Goal: Contribute content: Contribute content

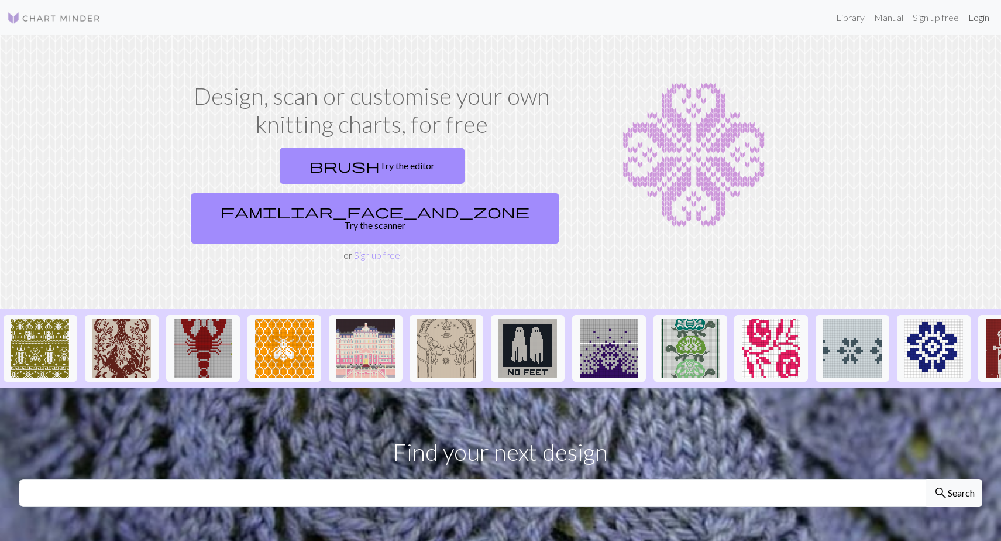
click at [981, 12] on link "Login" at bounding box center [979, 17] width 30 height 23
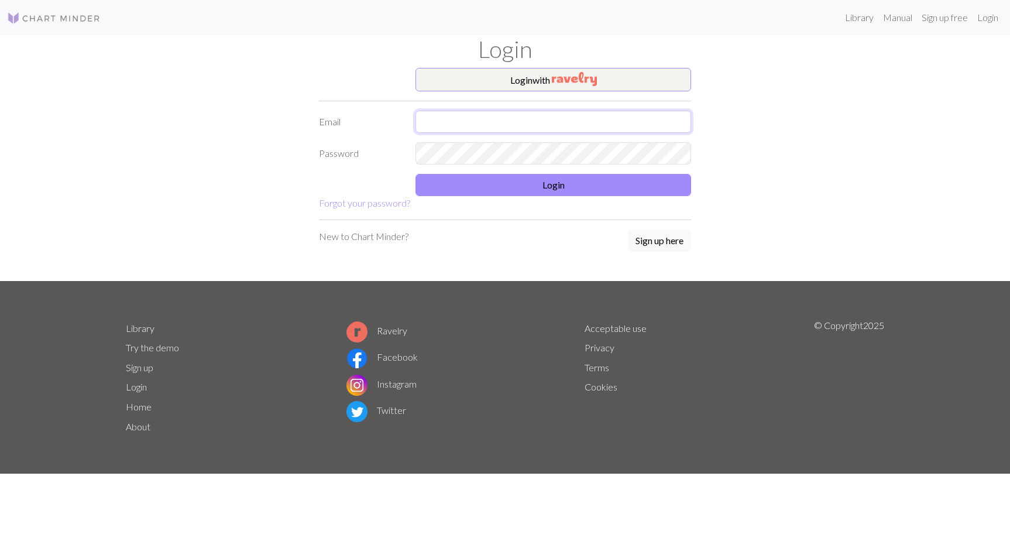
click at [461, 118] on input "text" at bounding box center [554, 122] width 276 height 22
type input "karoliinaseppanen@gmail.com"
click at [550, 186] on button "Login" at bounding box center [554, 185] width 276 height 22
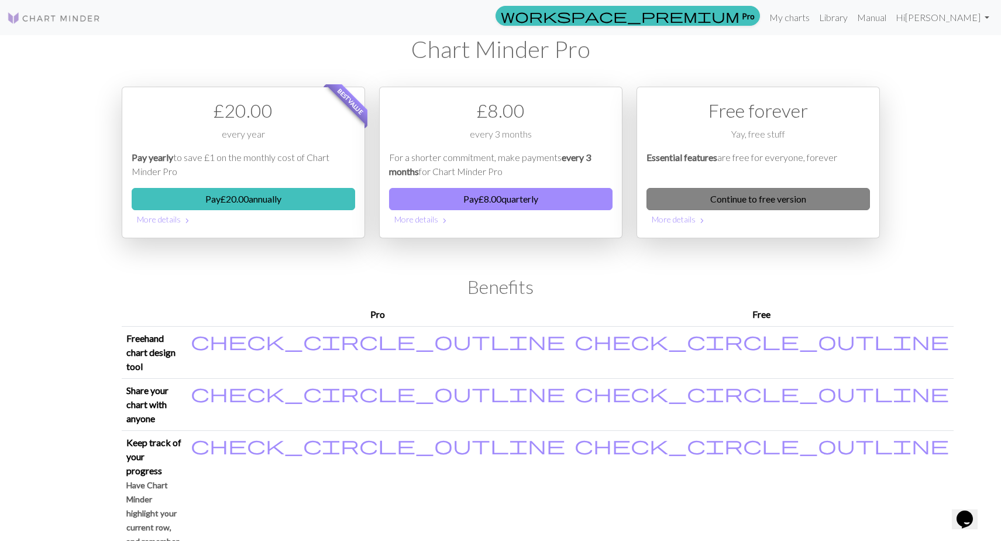
drag, startPoint x: 696, startPoint y: 195, endPoint x: 710, endPoint y: 193, distance: 13.7
click at [696, 195] on link "Continue to free version" at bounding box center [759, 199] width 224 height 22
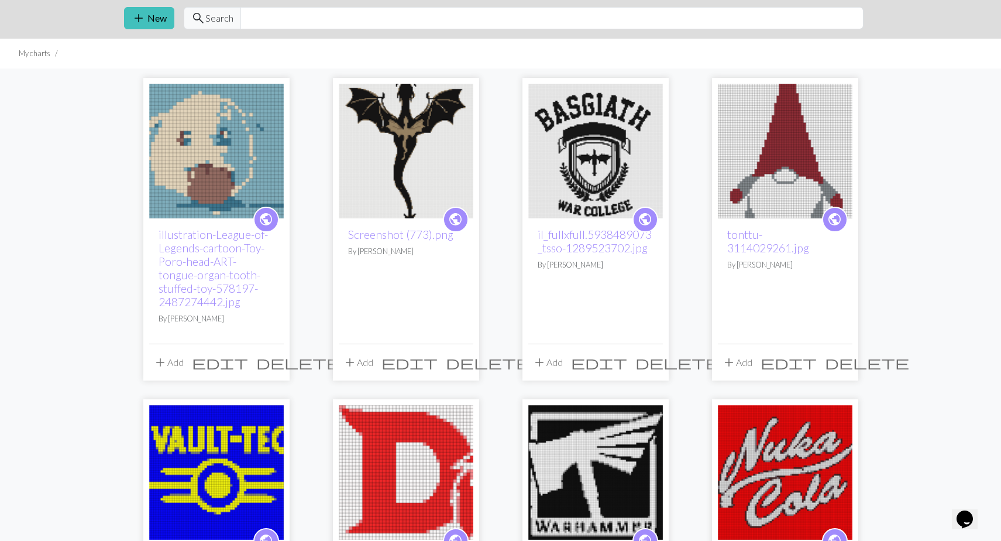
scroll to position [59, 0]
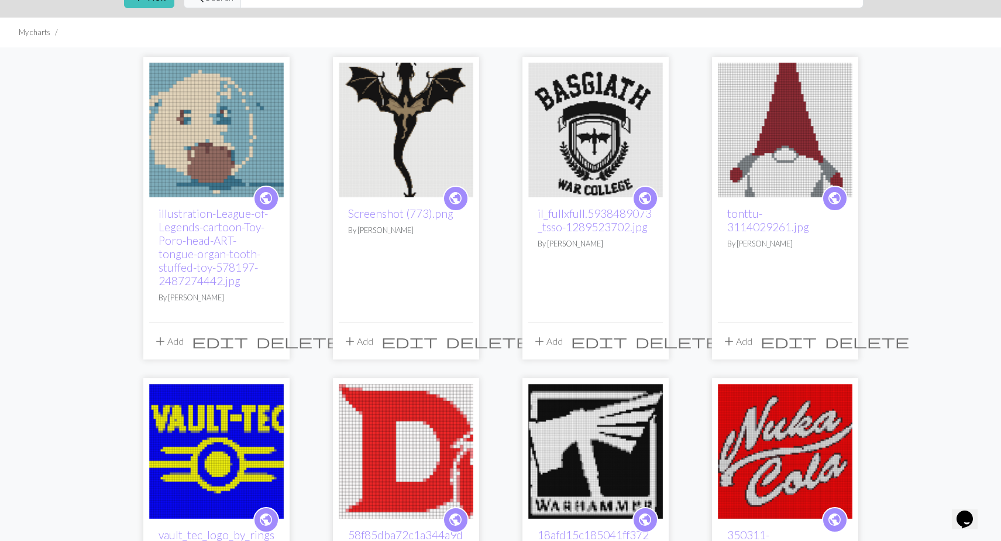
click at [271, 340] on span "delete" at bounding box center [298, 341] width 84 height 16
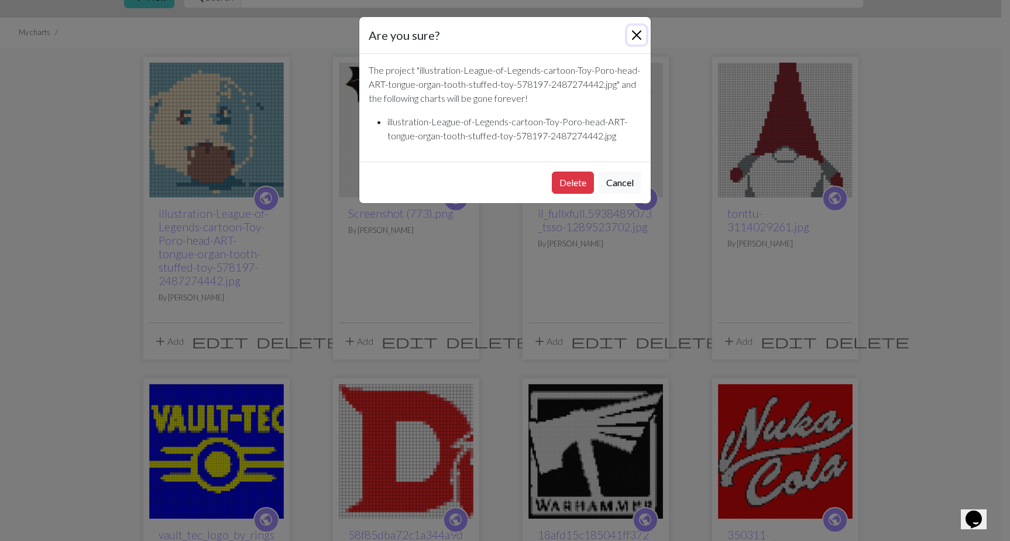
click at [633, 35] on button "Close" at bounding box center [636, 35] width 19 height 19
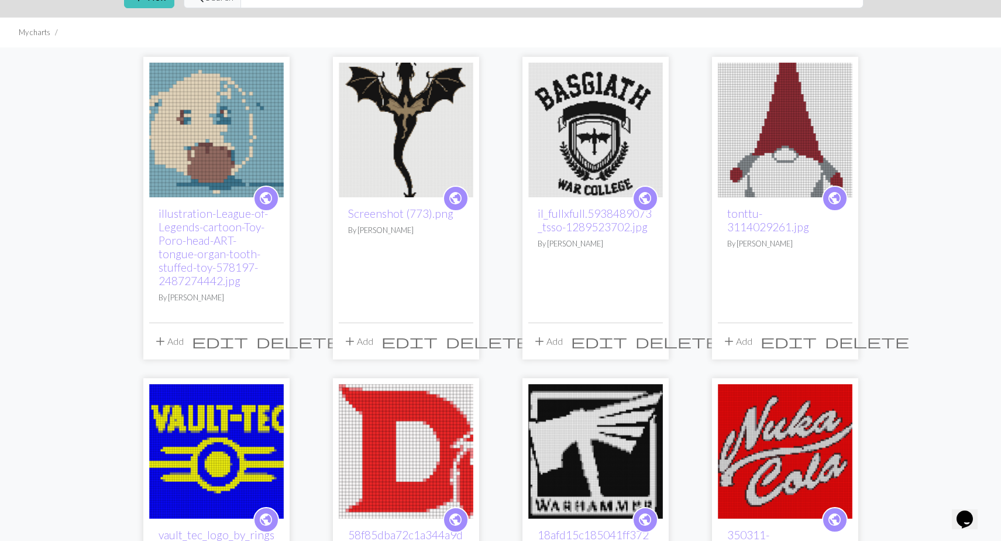
click at [224, 119] on img at bounding box center [216, 130] width 135 height 135
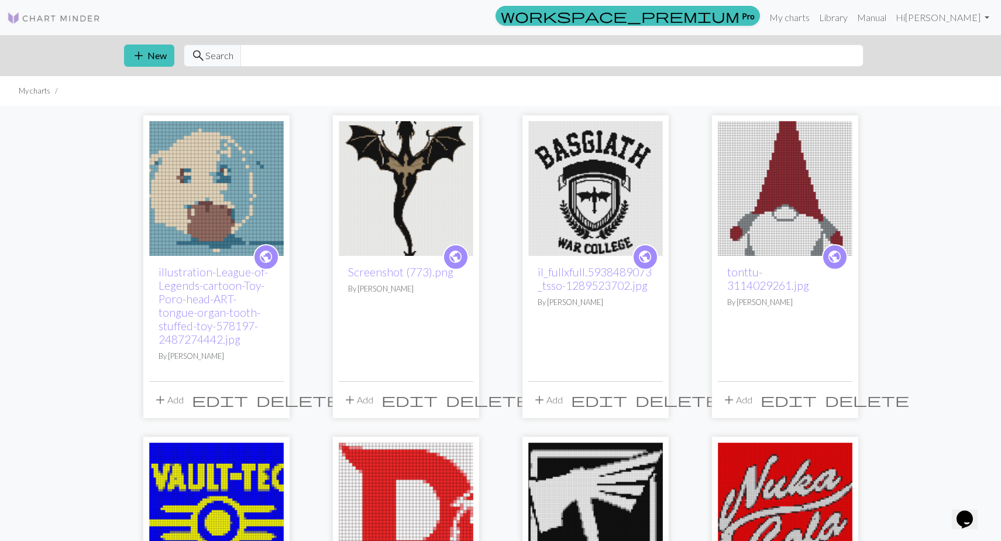
click at [276, 396] on span "delete" at bounding box center [298, 400] width 84 height 16
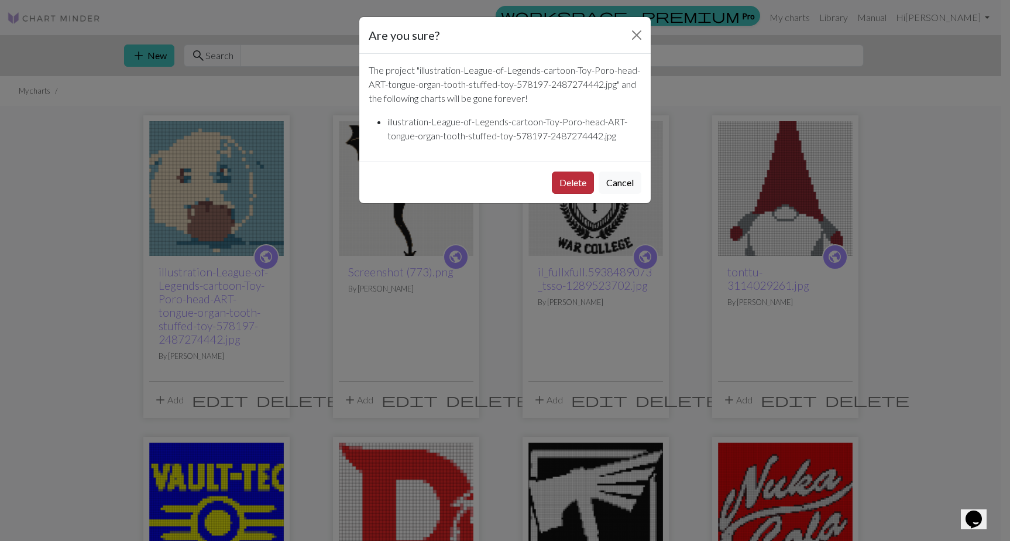
click at [577, 176] on button "Delete" at bounding box center [573, 182] width 42 height 22
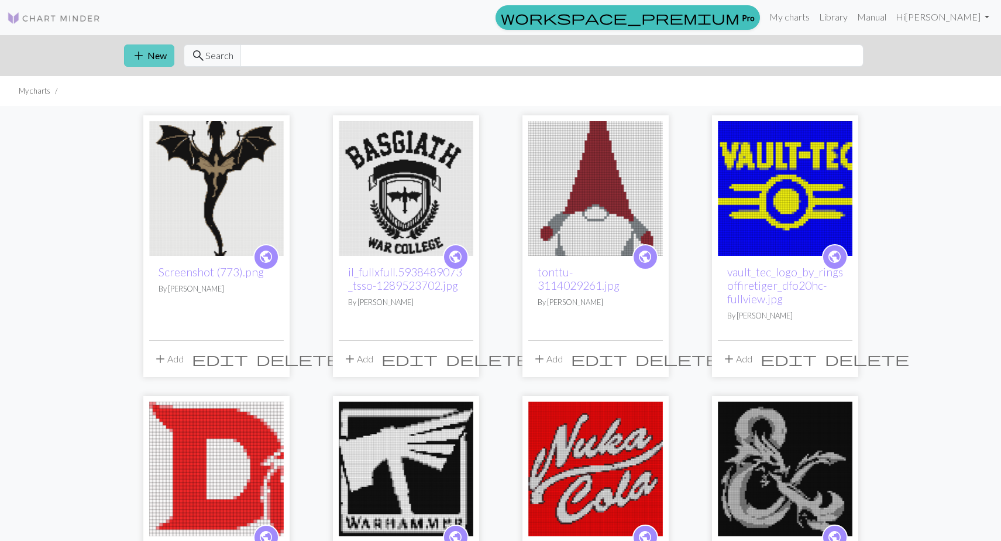
click at [140, 51] on span "add" at bounding box center [139, 55] width 14 height 16
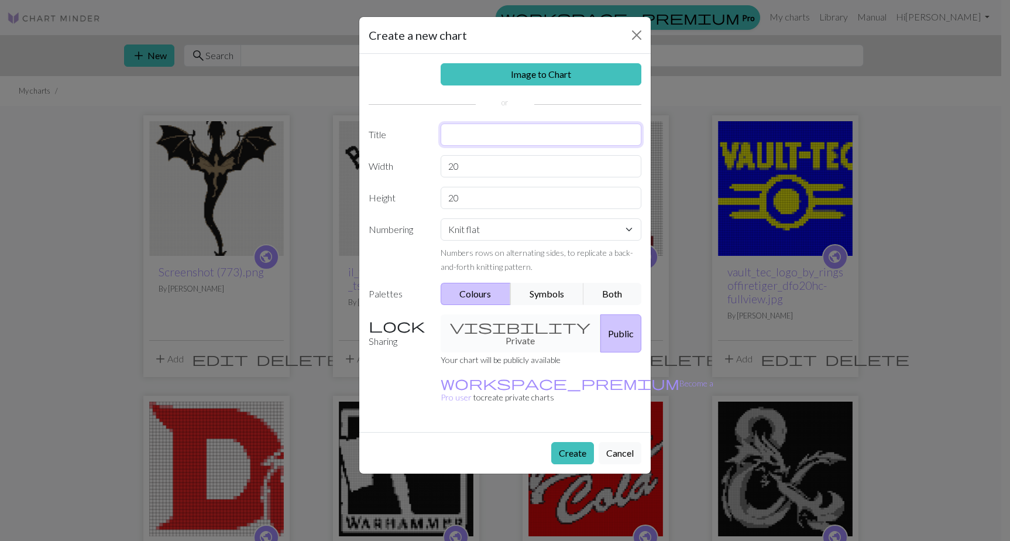
click at [511, 138] on input "text" at bounding box center [541, 134] width 201 height 22
type input "villapaituli"
drag, startPoint x: 492, startPoint y: 169, endPoint x: 398, endPoint y: 167, distance: 93.7
click at [398, 167] on div "Width 20" at bounding box center [505, 166] width 287 height 22
click at [505, 167] on input "20" at bounding box center [541, 166] width 201 height 22
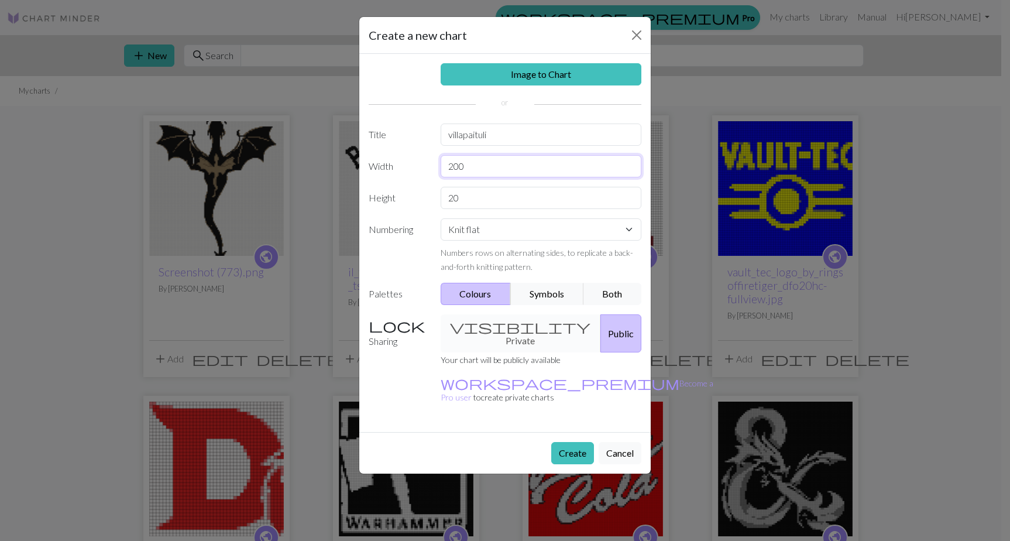
type input "200"
click at [491, 201] on input "20" at bounding box center [541, 198] width 201 height 22
type input "200"
click at [527, 322] on div "visibility Private Public" at bounding box center [541, 333] width 215 height 38
click at [495, 334] on div "visibility Private Public" at bounding box center [541, 333] width 215 height 38
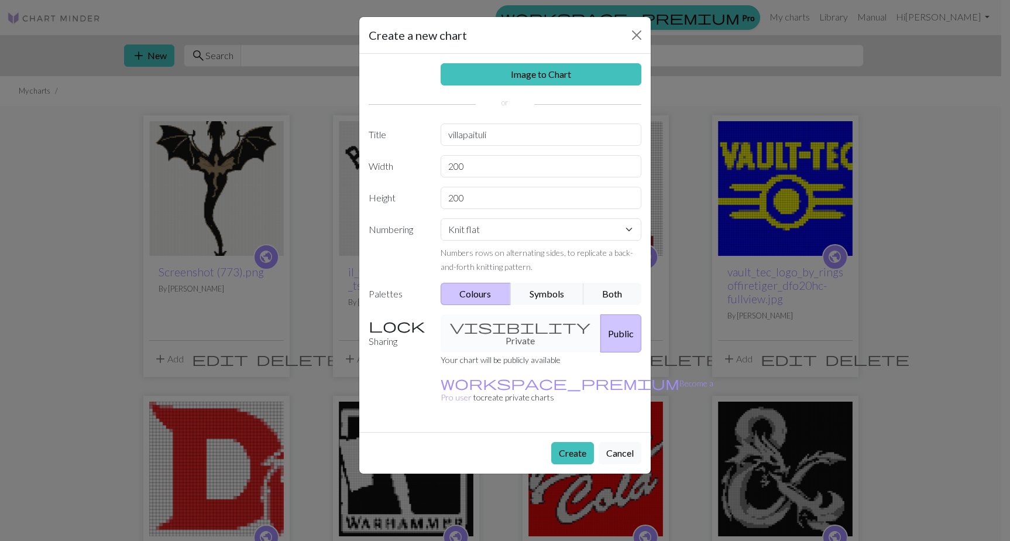
click at [479, 328] on div "visibility Private Public" at bounding box center [541, 333] width 215 height 38
click at [489, 328] on div "visibility Private Public" at bounding box center [541, 333] width 215 height 38
click at [493, 328] on div "visibility Private Public" at bounding box center [541, 333] width 215 height 38
click at [515, 332] on div "visibility Private Public" at bounding box center [541, 333] width 215 height 38
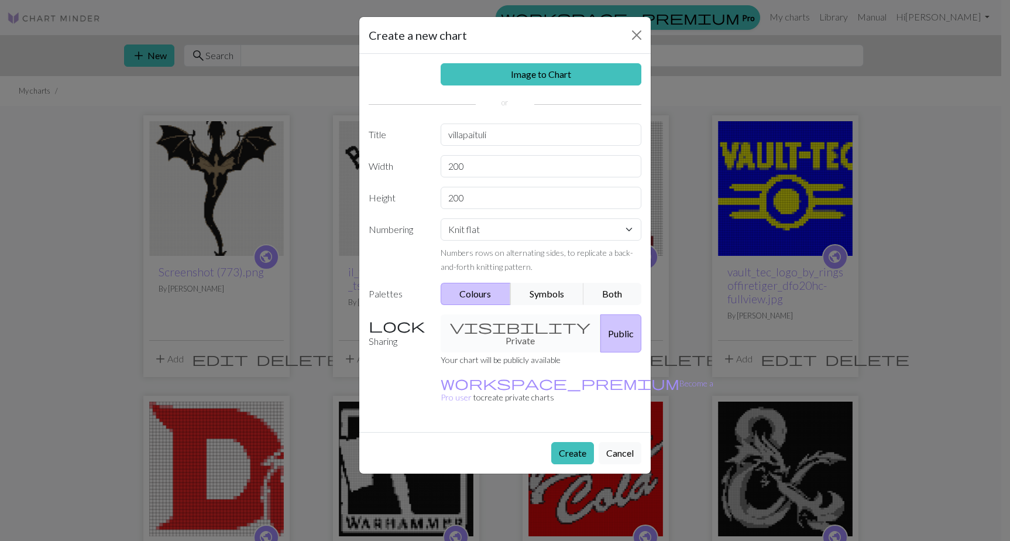
drag, startPoint x: 575, startPoint y: 423, endPoint x: 644, endPoint y: 418, distance: 69.3
click at [575, 442] on button "Create" at bounding box center [572, 453] width 43 height 22
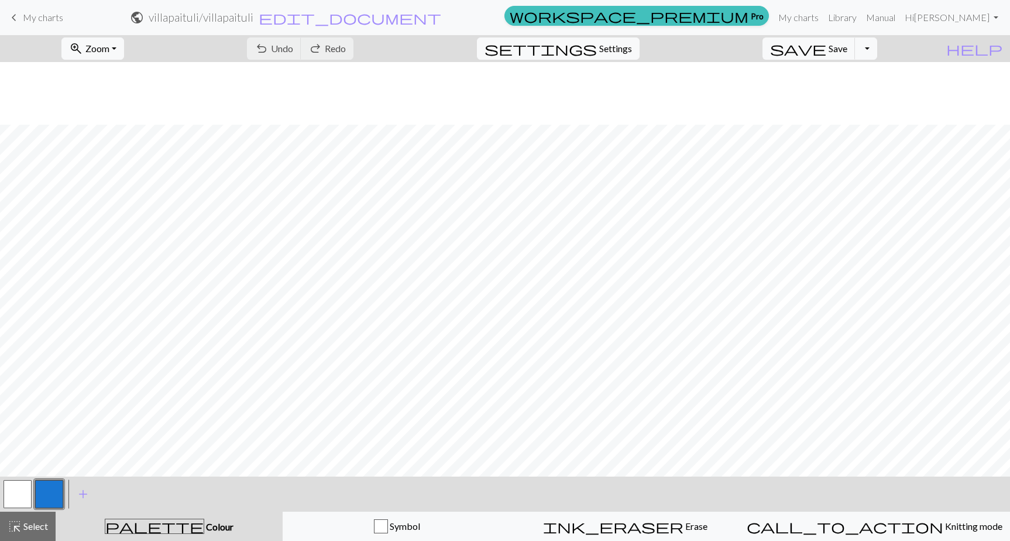
scroll to position [1988, 0]
click at [51, 499] on button "button" at bounding box center [49, 494] width 28 height 28
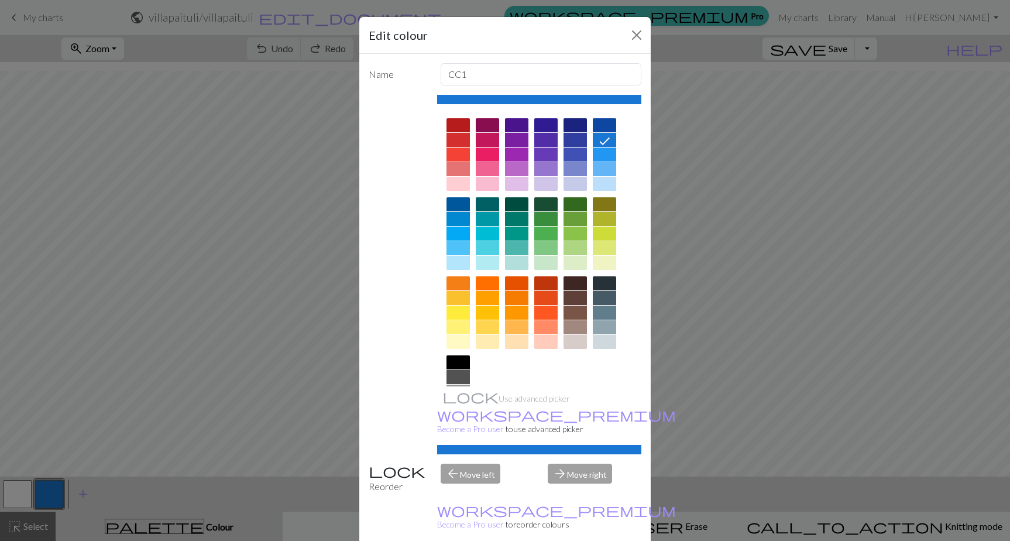
click at [451, 153] on div at bounding box center [458, 154] width 23 height 14
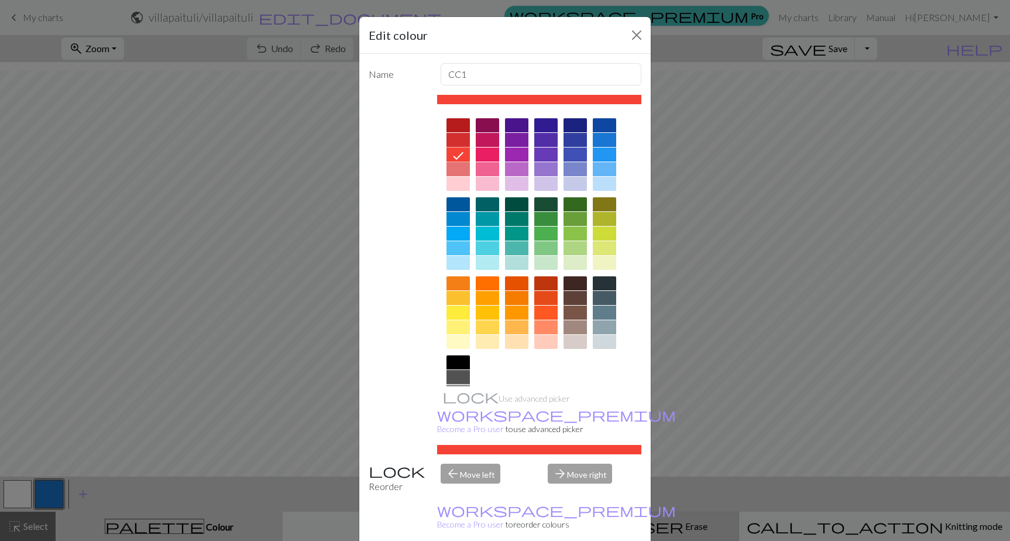
drag, startPoint x: 564, startPoint y: 536, endPoint x: 568, endPoint y: 530, distance: 7.1
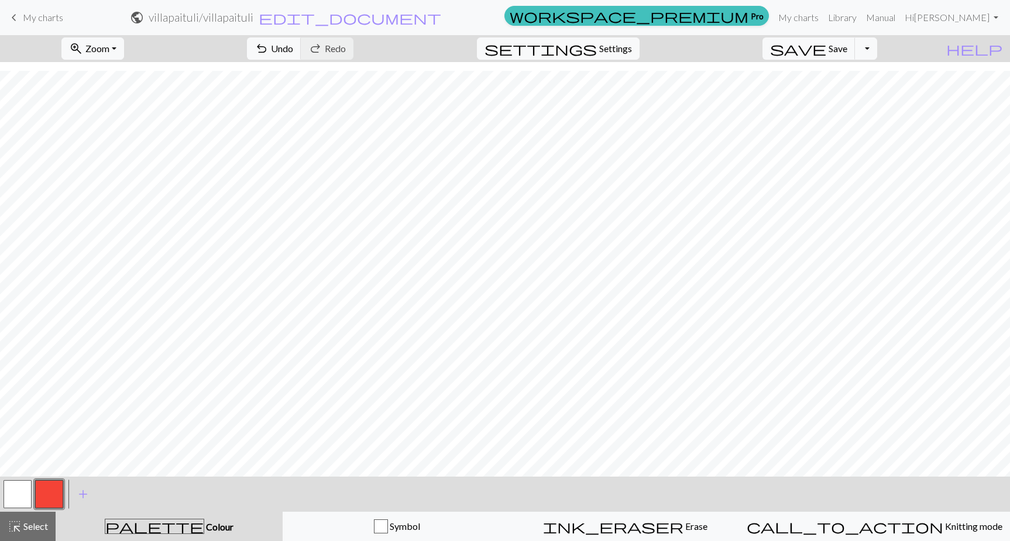
drag, startPoint x: 11, startPoint y: 495, endPoint x: 20, endPoint y: 493, distance: 9.7
click at [12, 495] on button "button" at bounding box center [18, 494] width 28 height 28
drag, startPoint x: 49, startPoint y: 494, endPoint x: 193, endPoint y: 489, distance: 143.5
click at [52, 494] on button "button" at bounding box center [49, 494] width 28 height 28
click at [65, 496] on div "< > add Add a colour" at bounding box center [505, 493] width 1010 height 35
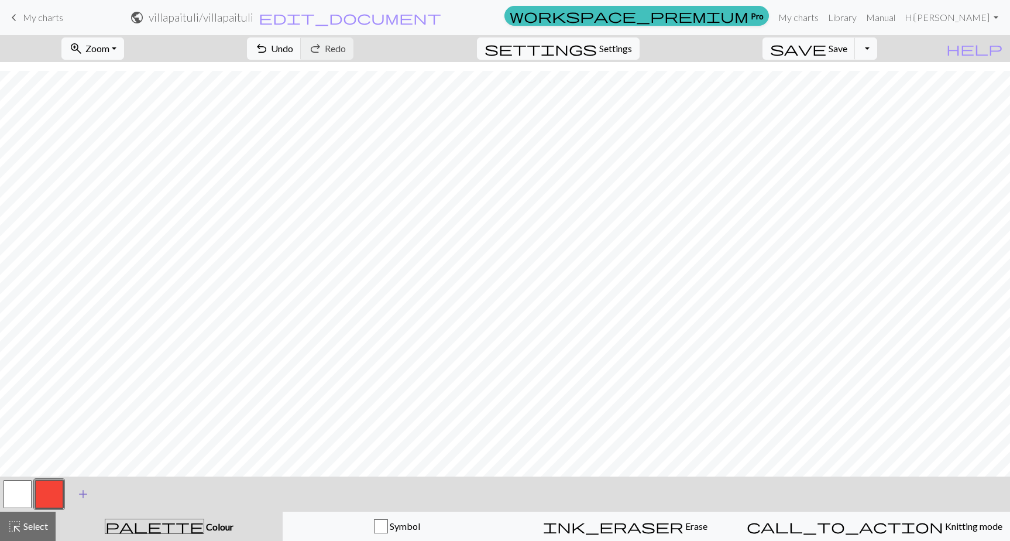
click at [85, 493] on span "add" at bounding box center [83, 494] width 14 height 16
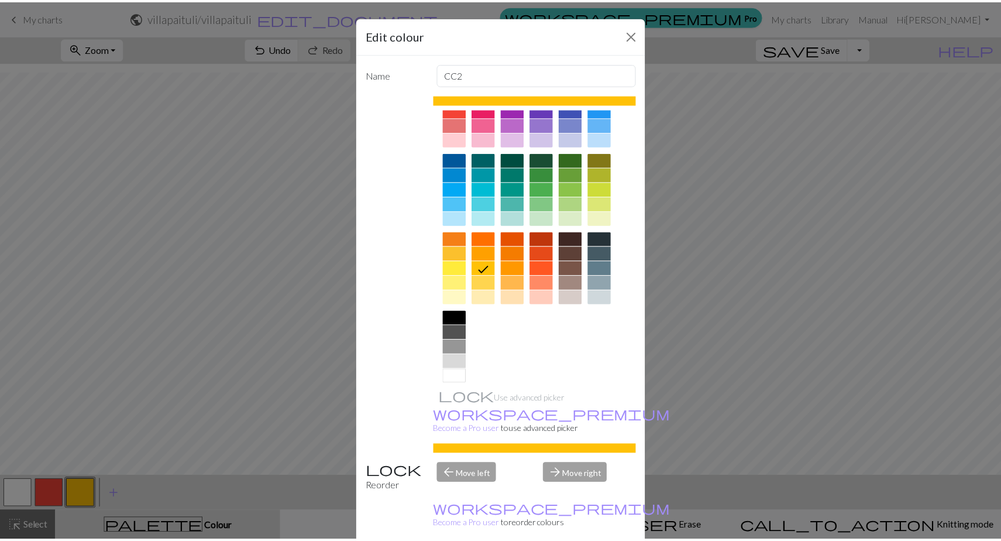
scroll to position [55, 0]
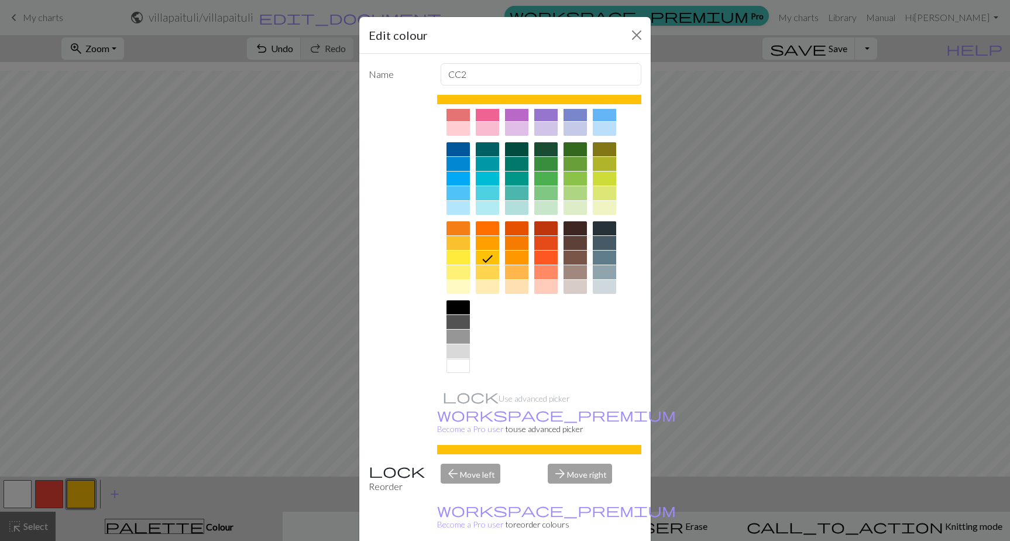
click at [458, 333] on div at bounding box center [458, 337] width 23 height 14
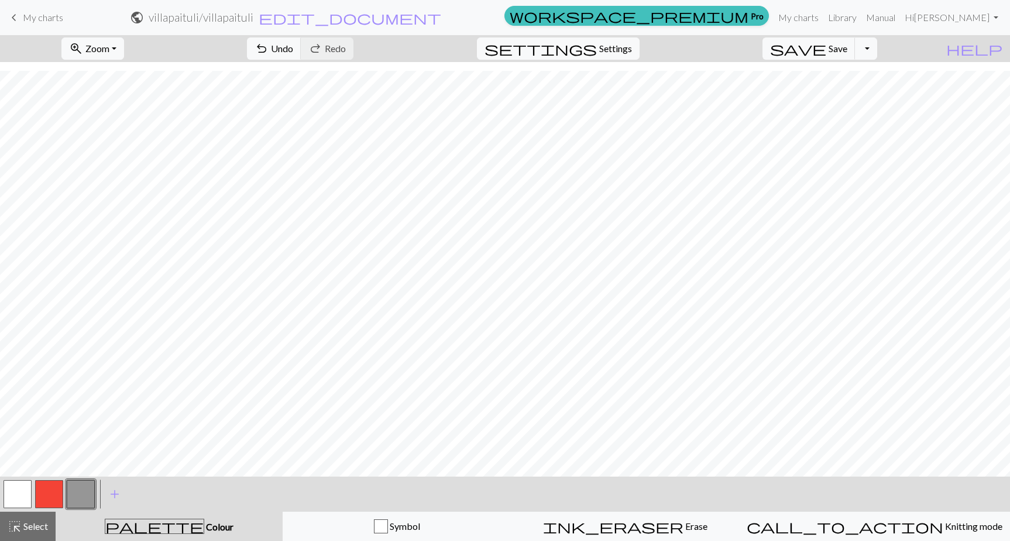
drag, startPoint x: 18, startPoint y: 491, endPoint x: 273, endPoint y: 496, distance: 254.7
click at [19, 491] on button "button" at bounding box center [18, 494] width 28 height 28
click at [82, 496] on button "button" at bounding box center [81, 494] width 28 height 28
click at [46, 15] on span "My charts" at bounding box center [43, 17] width 40 height 11
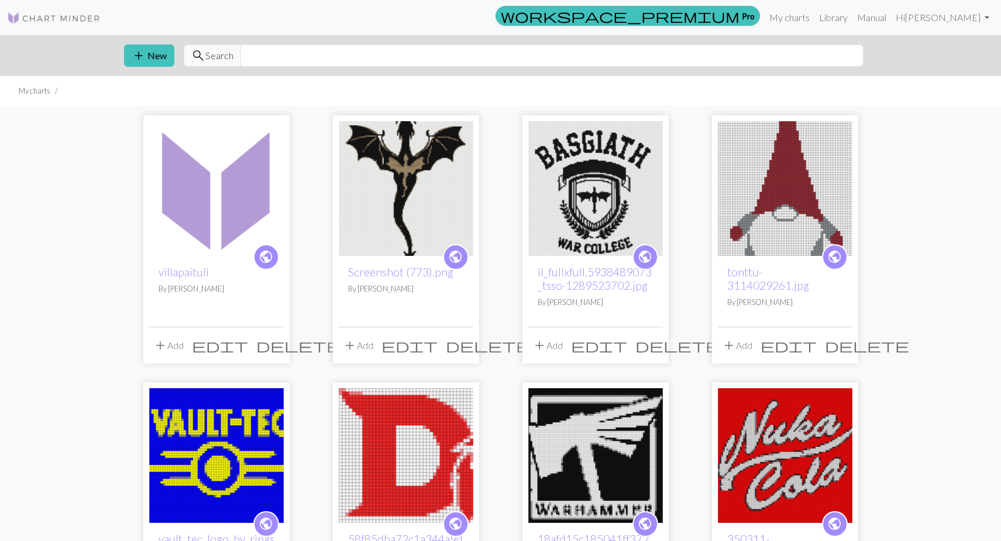
click at [272, 344] on span "delete" at bounding box center [298, 345] width 84 height 16
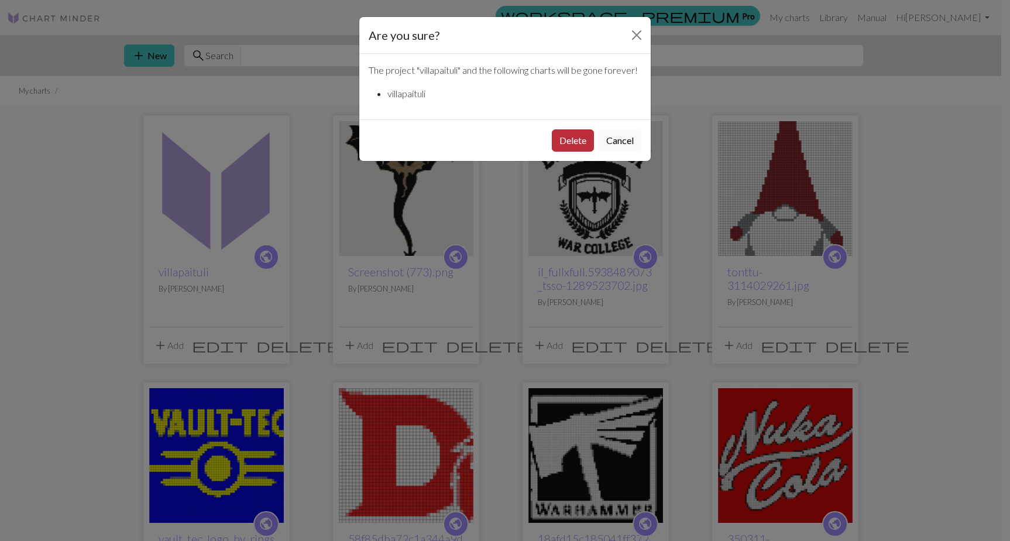
click at [567, 152] on button "Delete" at bounding box center [573, 140] width 42 height 22
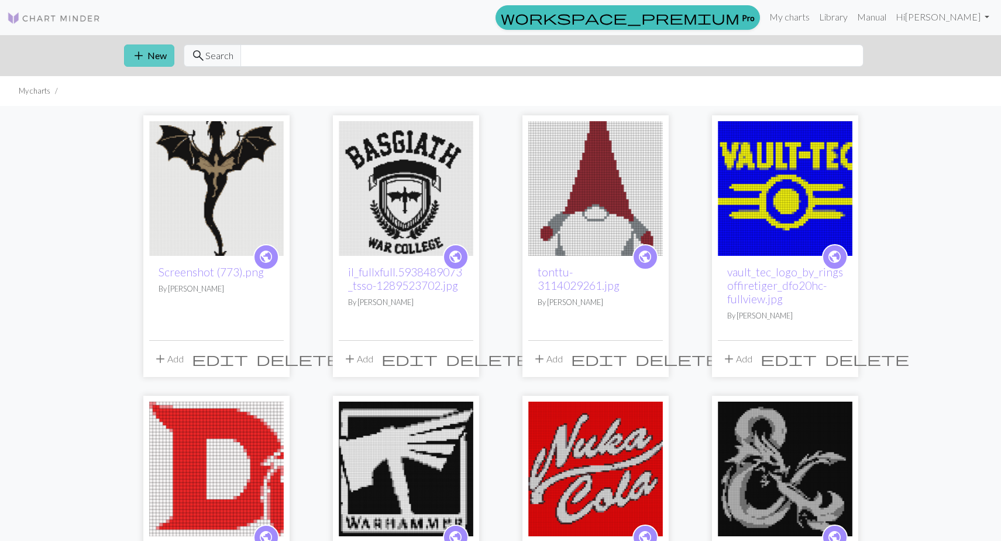
click at [147, 60] on button "add New" at bounding box center [149, 55] width 50 height 22
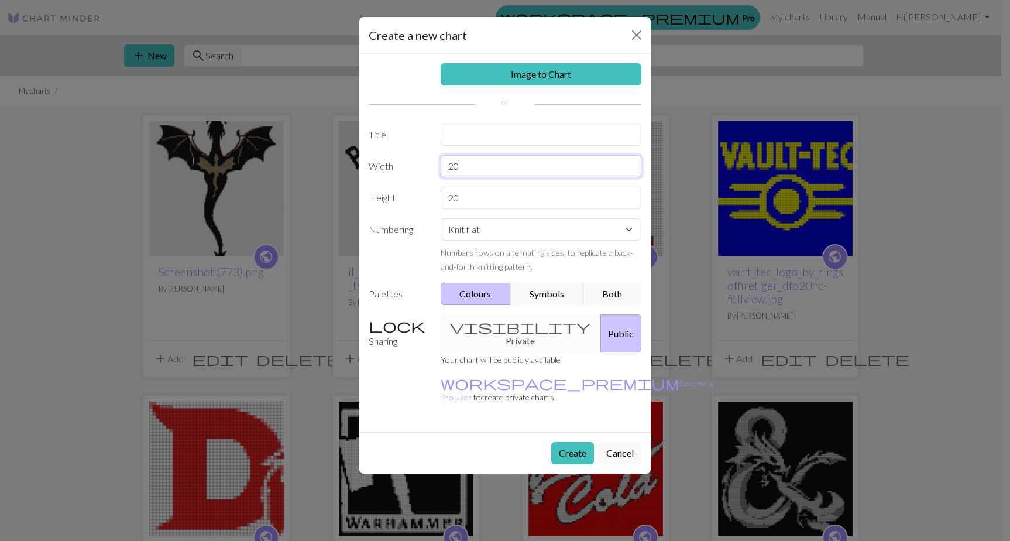
click at [495, 169] on input "20" at bounding box center [541, 166] width 201 height 22
type input "200"
click at [475, 202] on input "20" at bounding box center [541, 198] width 201 height 22
type input "200"
drag, startPoint x: 569, startPoint y: 424, endPoint x: 563, endPoint y: 414, distance: 12.1
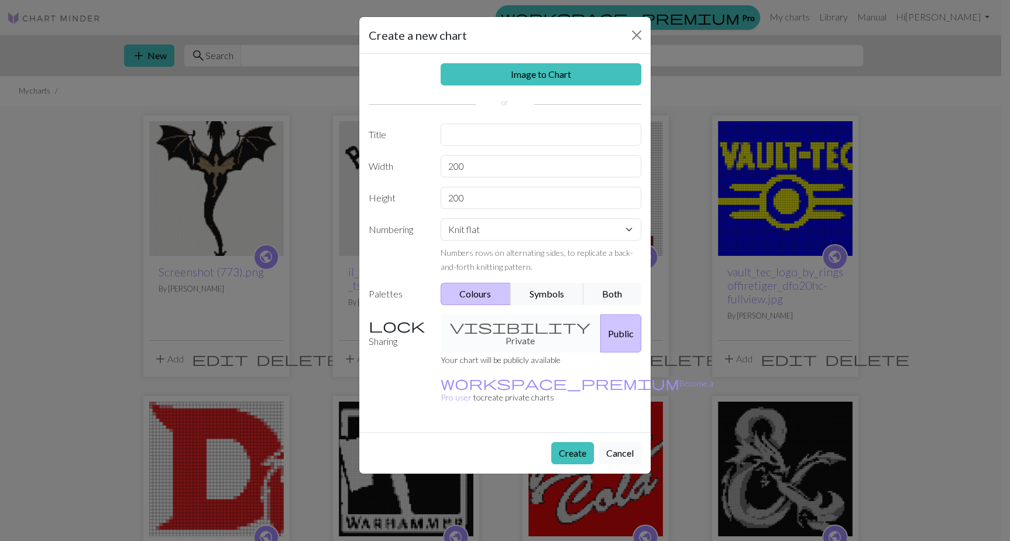
click at [569, 442] on button "Create" at bounding box center [572, 453] width 43 height 22
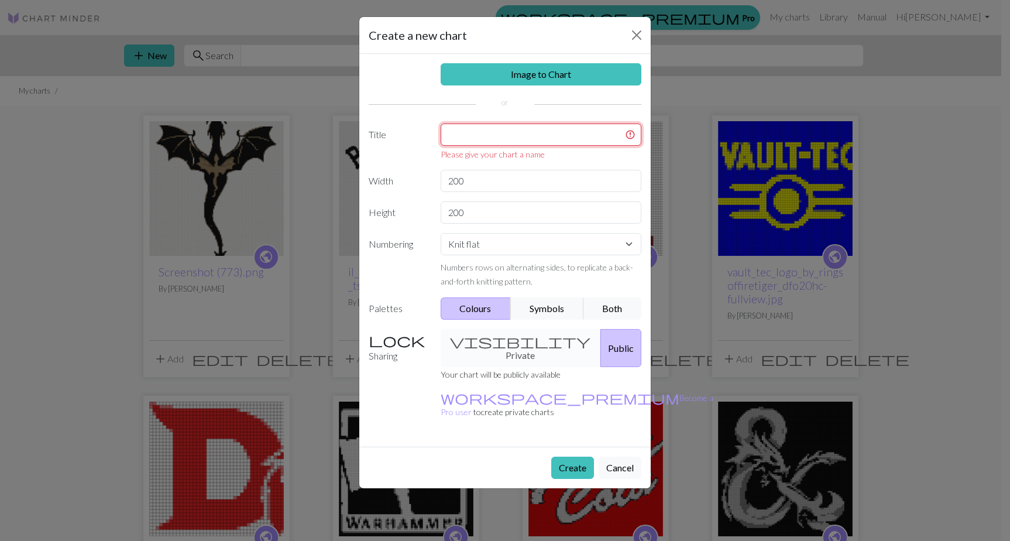
click at [479, 134] on input "text" at bounding box center [541, 134] width 201 height 22
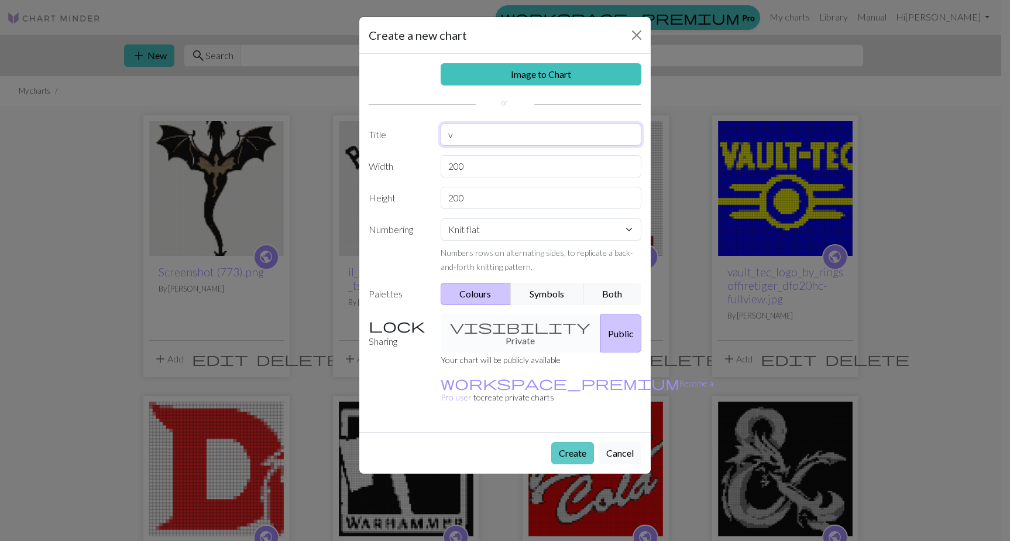
type input "v"
click at [576, 442] on button "Create" at bounding box center [572, 453] width 43 height 22
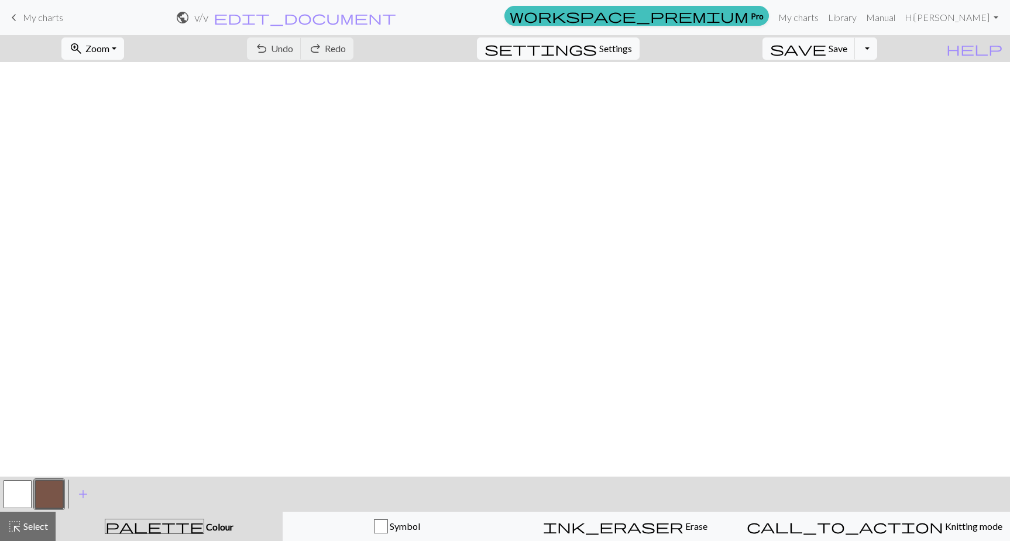
scroll to position [1988, 2181]
click at [109, 48] on span "Zoom" at bounding box center [97, 48] width 24 height 11
click at [119, 143] on button "50%" at bounding box center [108, 140] width 92 height 19
click at [50, 497] on button "button" at bounding box center [49, 494] width 28 height 28
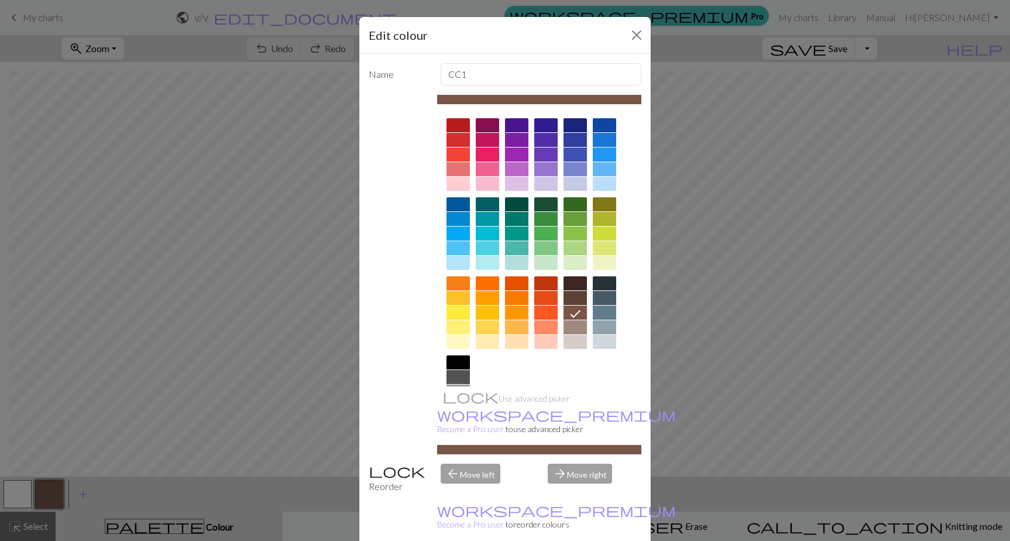
click at [451, 153] on div at bounding box center [458, 154] width 23 height 14
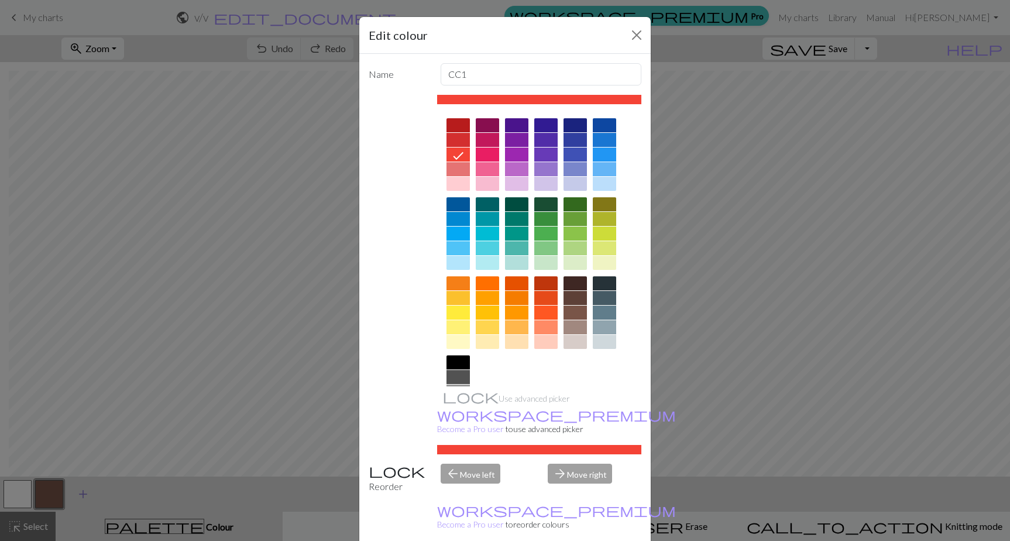
drag, startPoint x: 571, startPoint y: 534, endPoint x: 95, endPoint y: 489, distance: 477.3
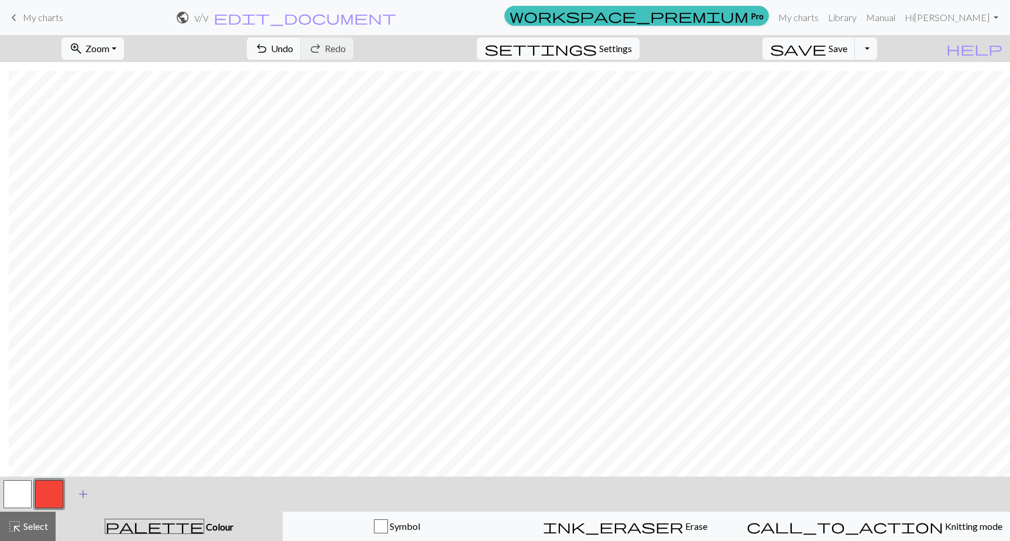
click at [85, 492] on span "add" at bounding box center [83, 494] width 14 height 16
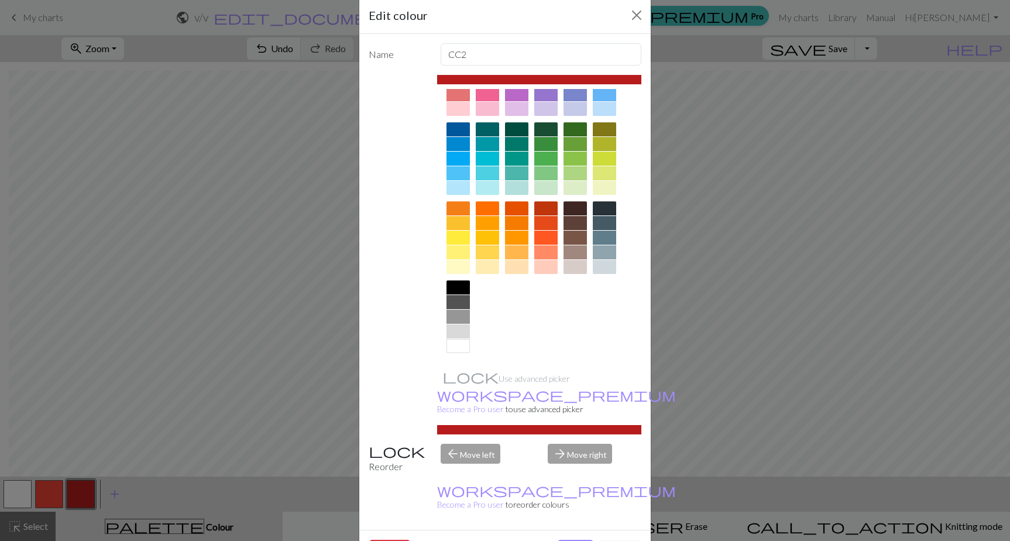
scroll to position [29, 0]
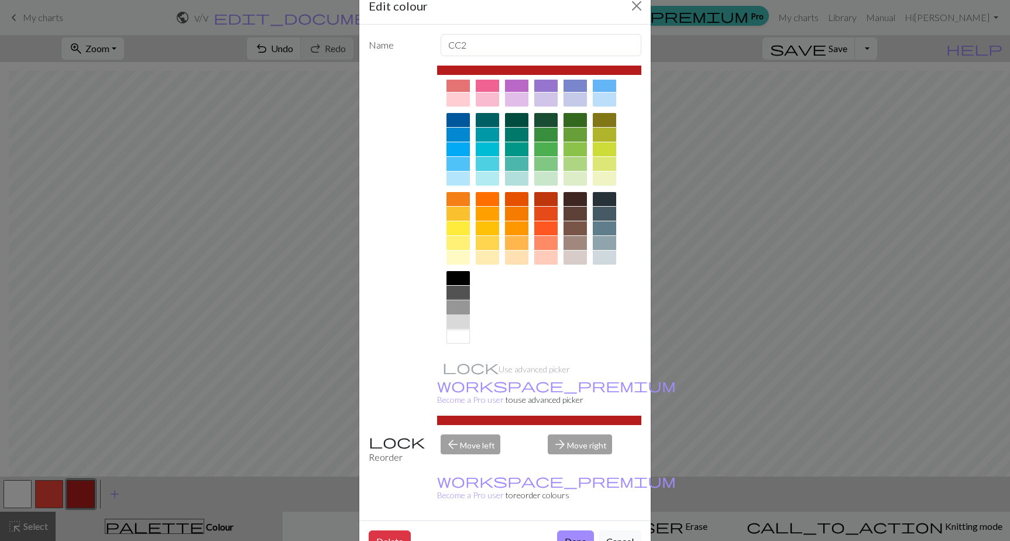
click at [453, 303] on div at bounding box center [458, 307] width 23 height 14
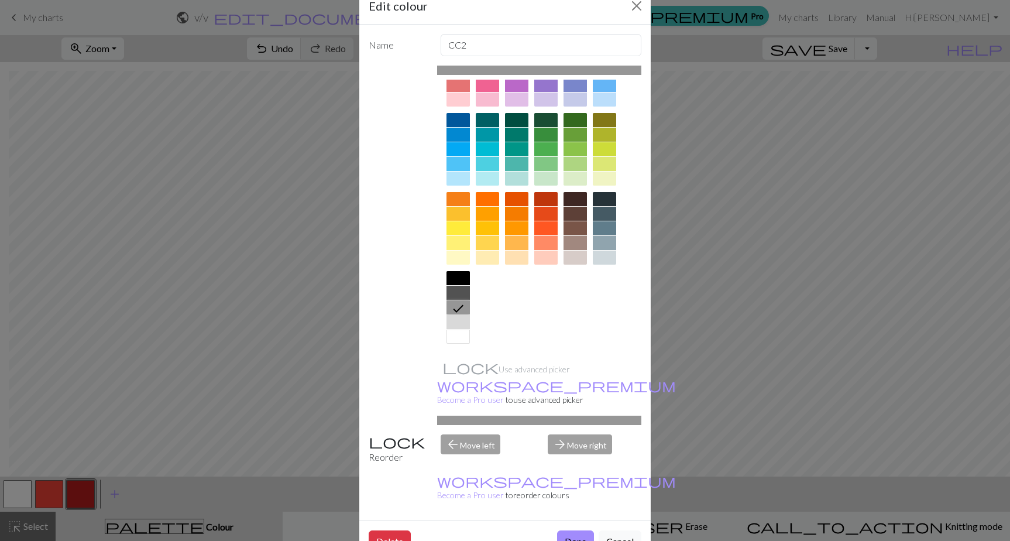
click at [453, 320] on div at bounding box center [458, 322] width 23 height 14
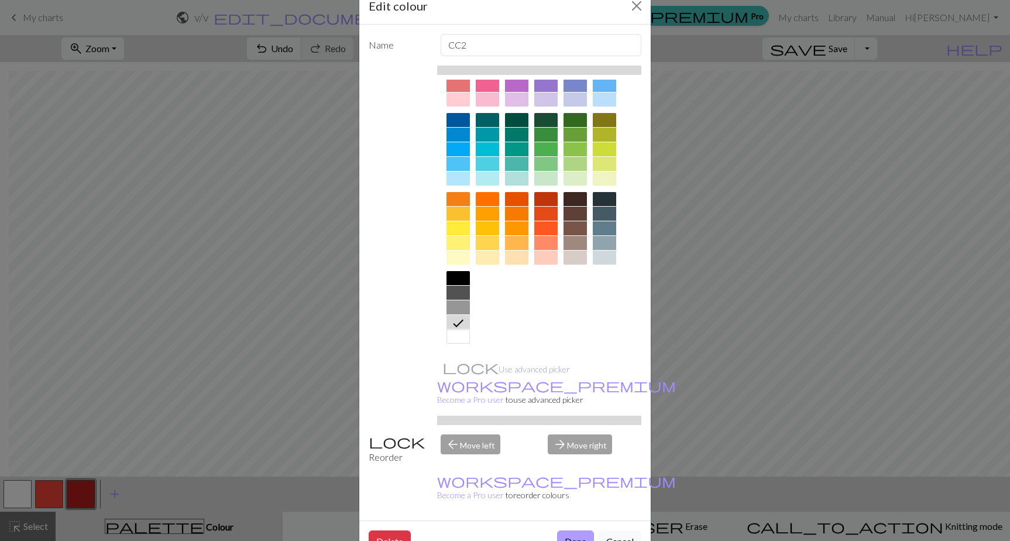
click at [573, 530] on button "Done" at bounding box center [575, 541] width 37 height 22
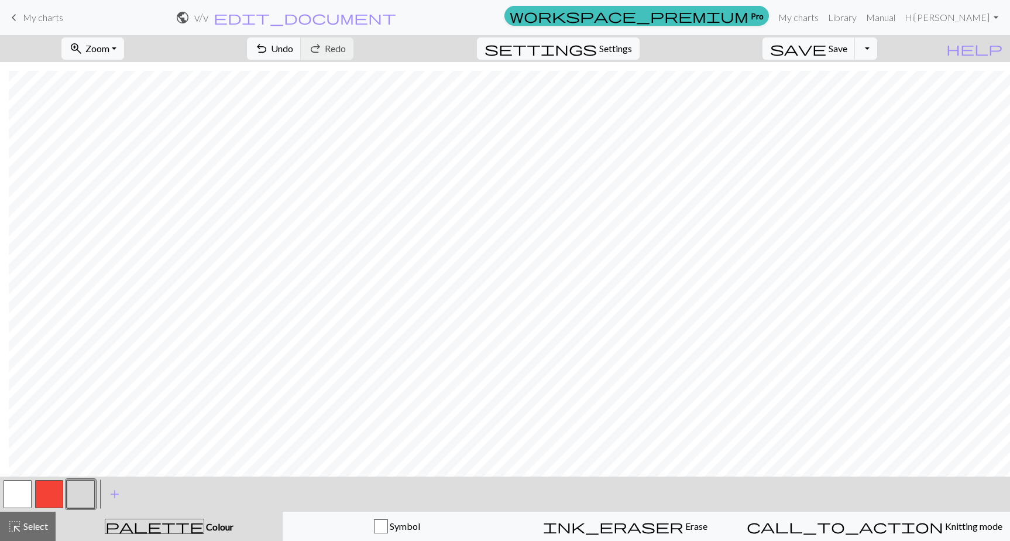
click at [13, 498] on button "button" at bounding box center [18, 494] width 28 height 28
click at [20, 494] on button "button" at bounding box center [18, 494] width 28 height 28
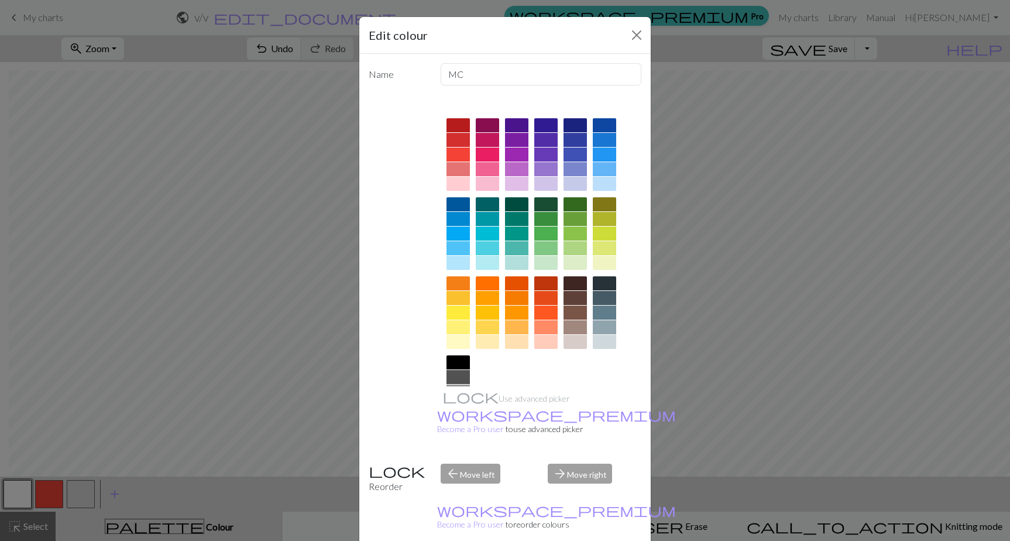
drag, startPoint x: 20, startPoint y: 494, endPoint x: 458, endPoint y: 362, distance: 457.2
click at [459, 362] on div at bounding box center [458, 362] width 23 height 14
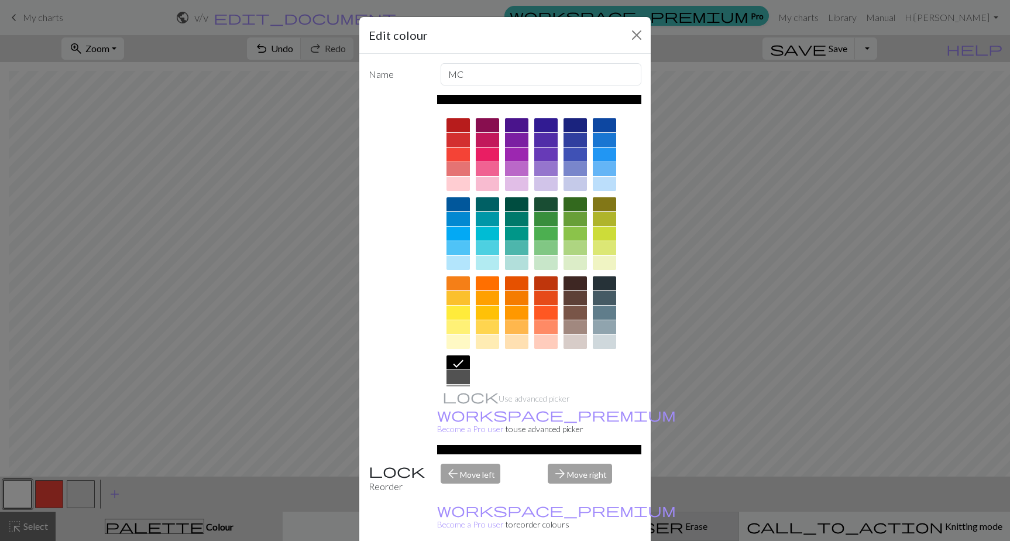
drag, startPoint x: 562, startPoint y: 535, endPoint x: 596, endPoint y: 517, distance: 37.7
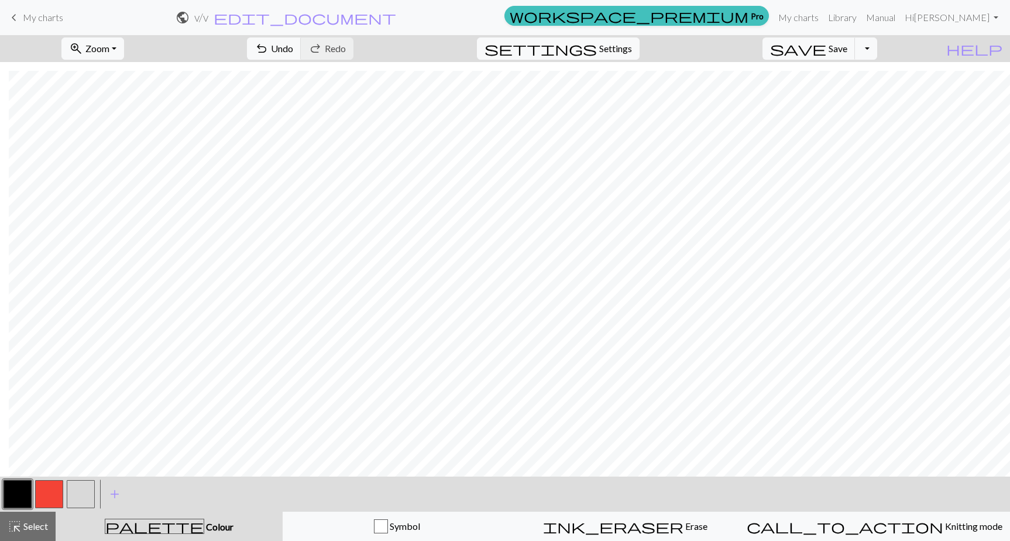
drag, startPoint x: 15, startPoint y: 492, endPoint x: 20, endPoint y: 499, distance: 8.3
click at [20, 499] on button "button" at bounding box center [18, 494] width 28 height 28
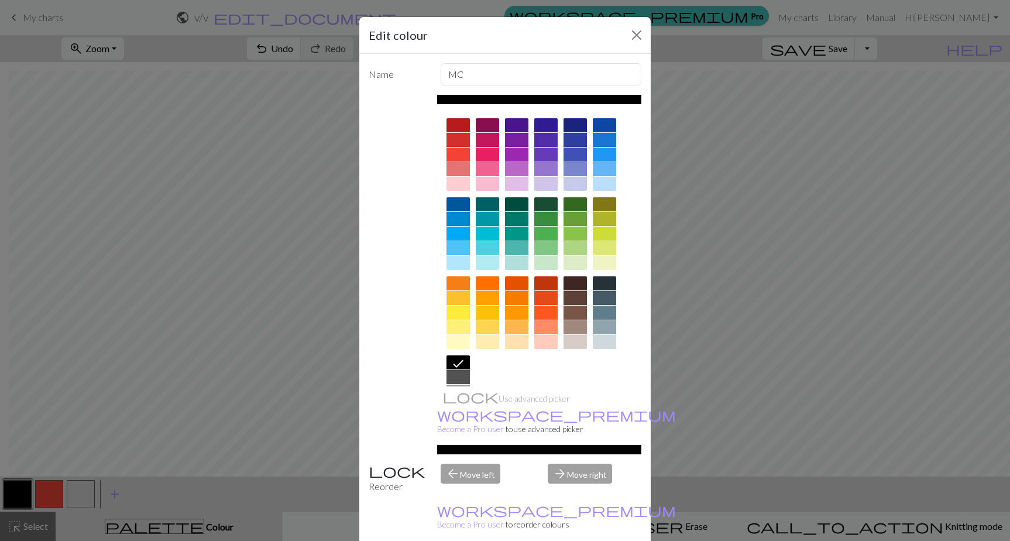
scroll to position [55, 0]
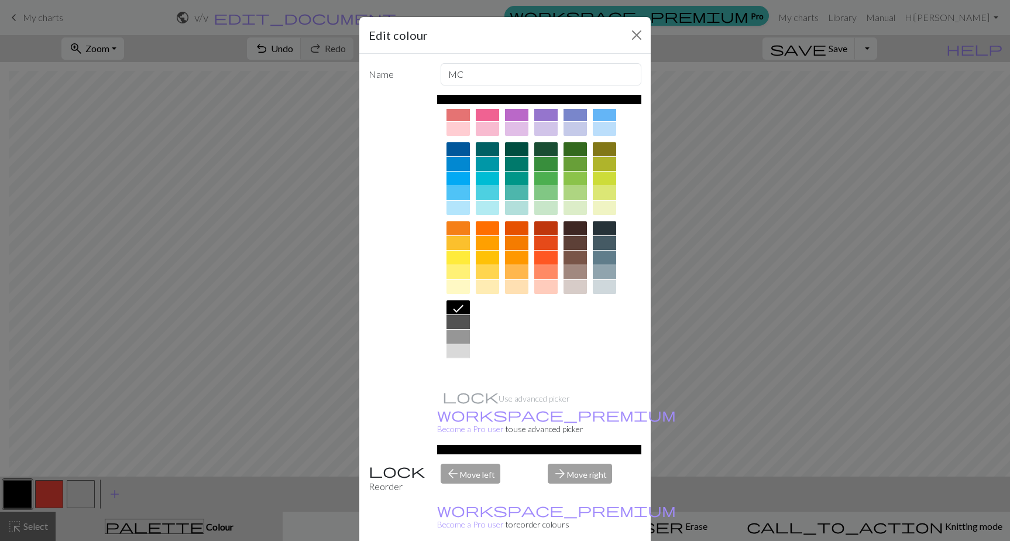
click at [454, 368] on div at bounding box center [458, 366] width 23 height 14
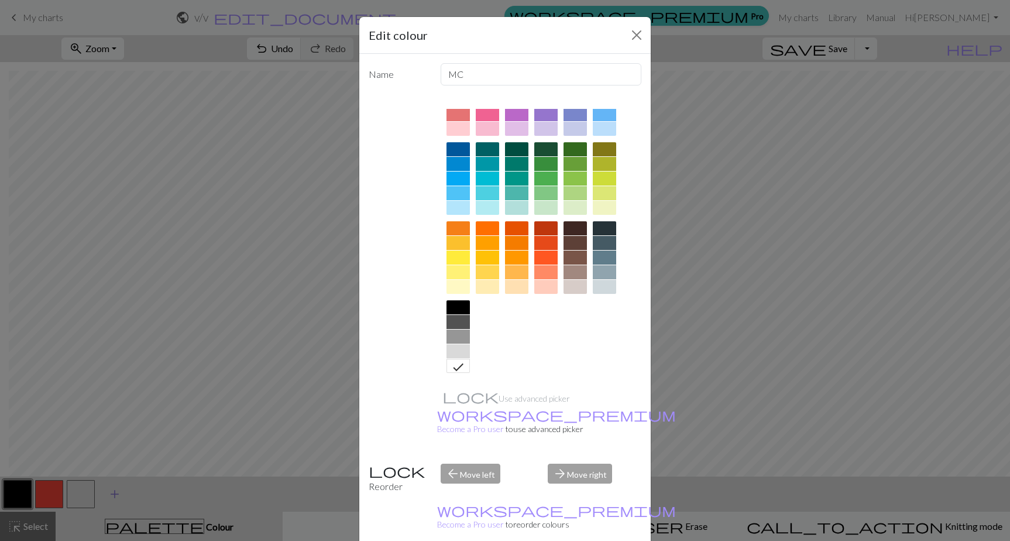
drag, startPoint x: 567, startPoint y: 534, endPoint x: 117, endPoint y: 493, distance: 452.0
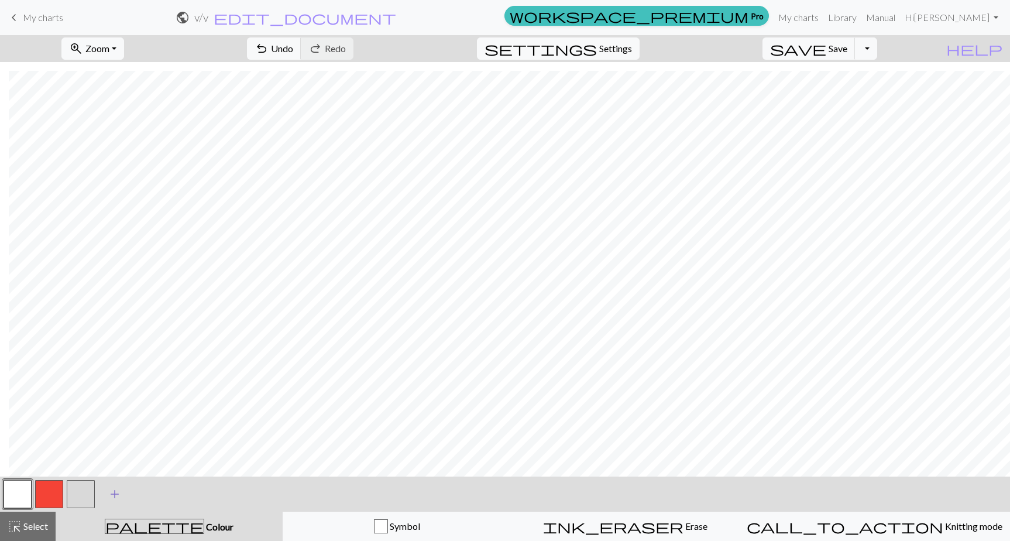
click at [113, 493] on span "add" at bounding box center [115, 494] width 14 height 16
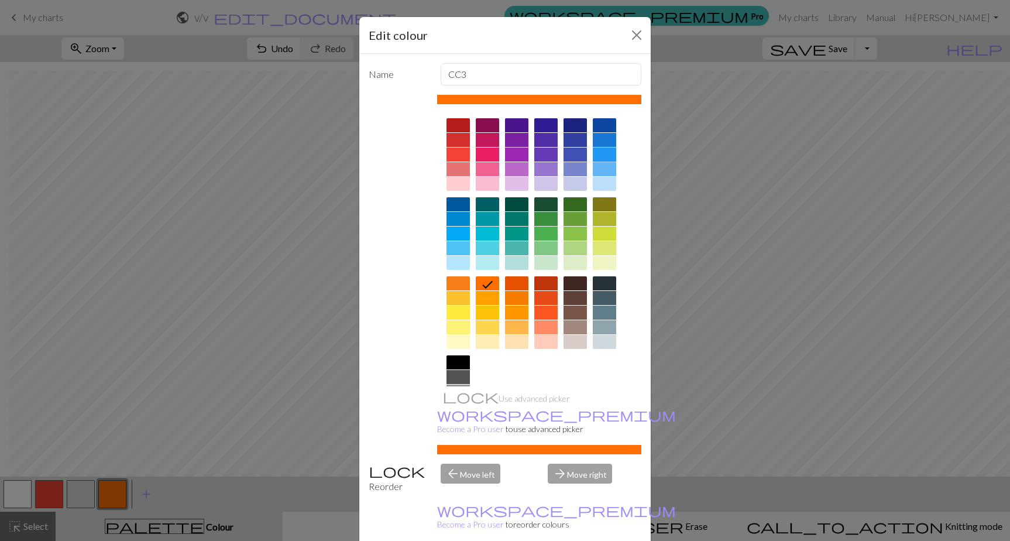
click at [602, 153] on div at bounding box center [604, 154] width 23 height 14
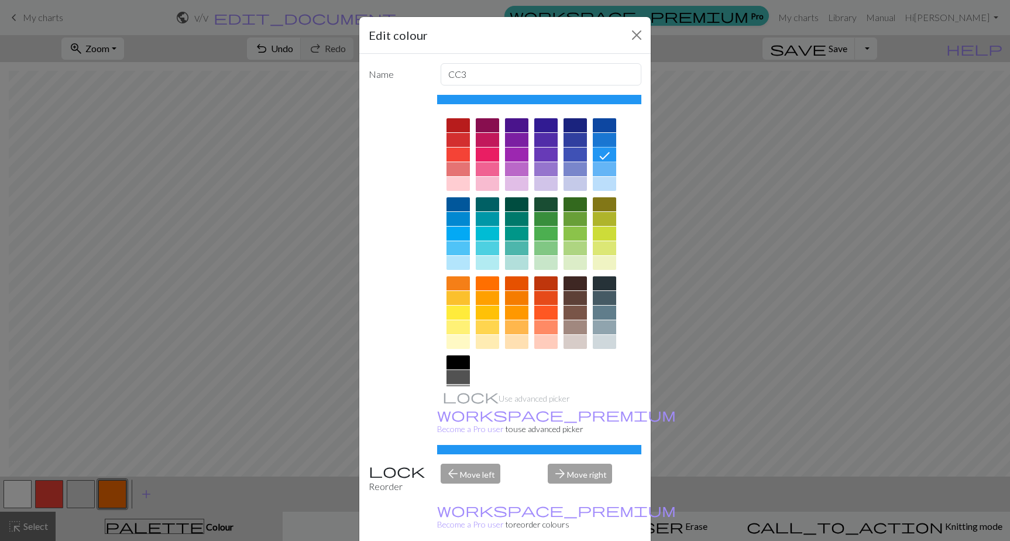
drag, startPoint x: 569, startPoint y: 523, endPoint x: 232, endPoint y: 498, distance: 337.4
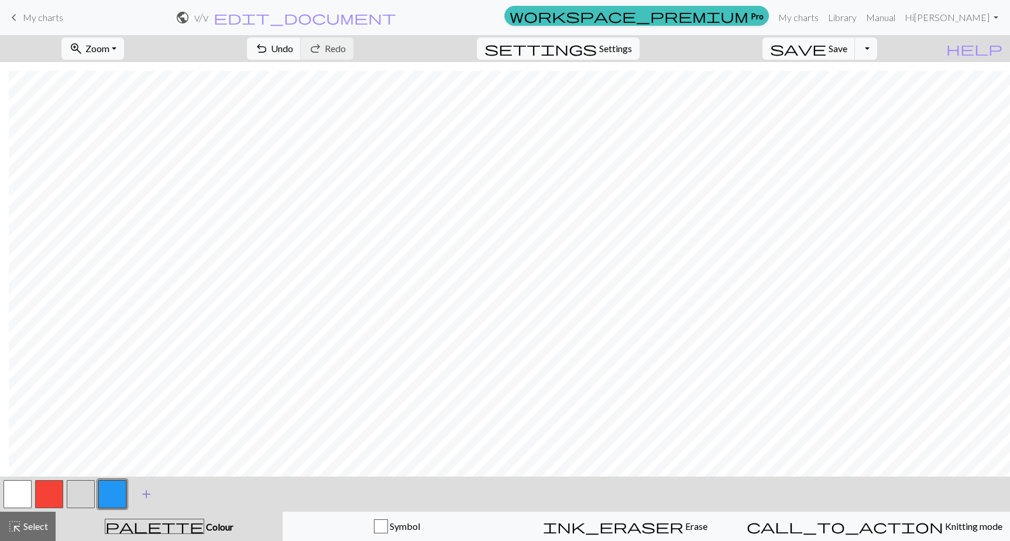
click at [149, 496] on span "add" at bounding box center [146, 494] width 14 height 16
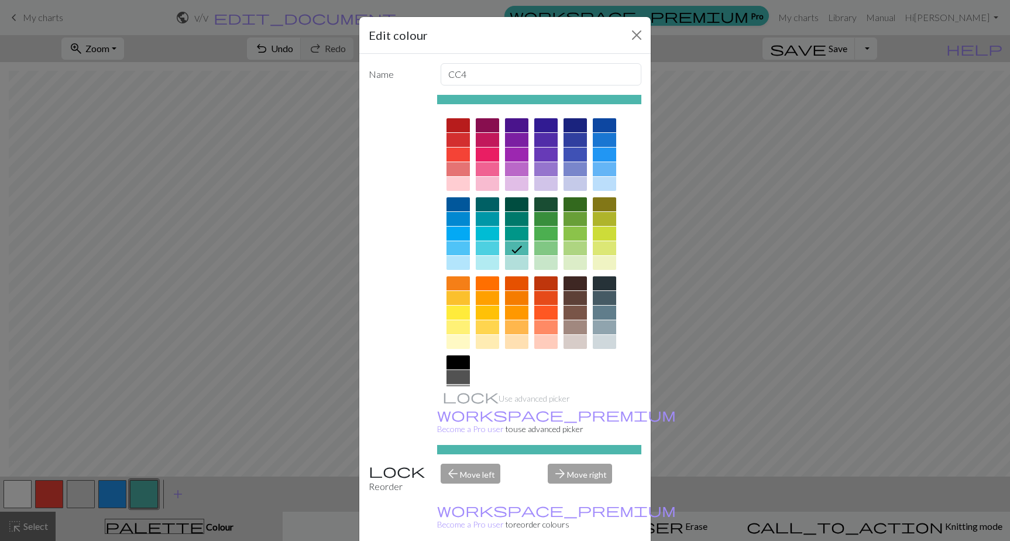
click at [570, 325] on div at bounding box center [575, 327] width 23 height 14
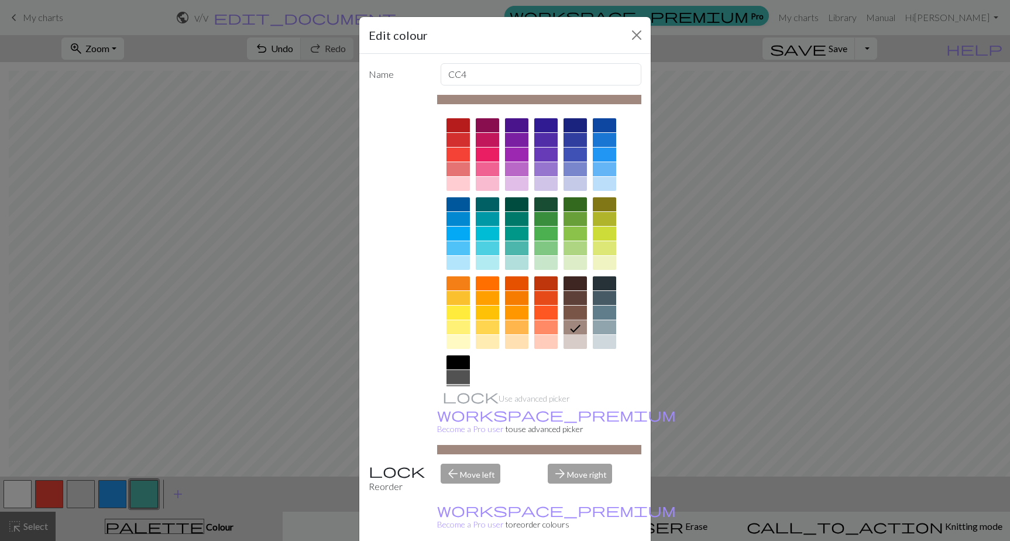
click at [577, 310] on div at bounding box center [575, 313] width 23 height 14
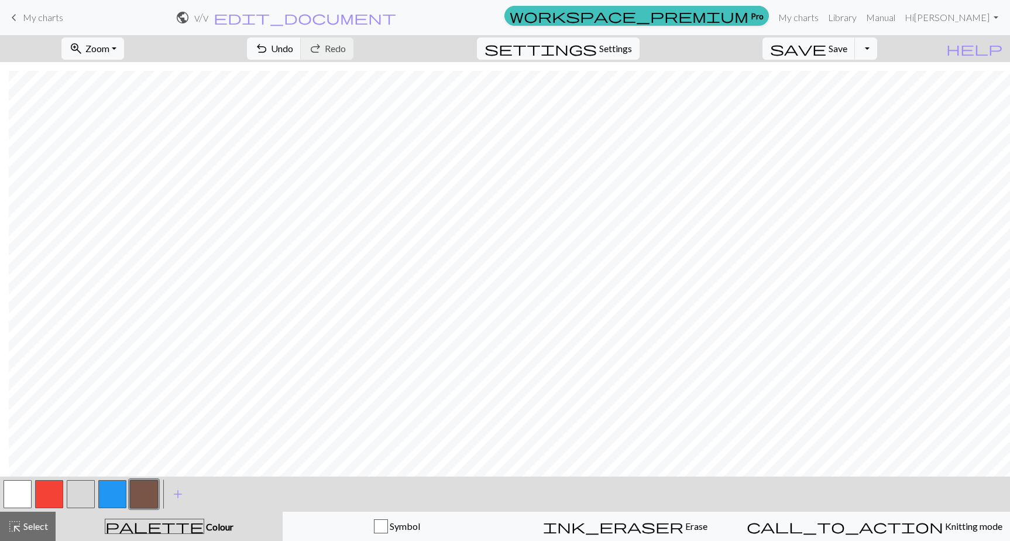
click at [86, 490] on button "button" at bounding box center [81, 494] width 28 height 28
click at [85, 490] on button "button" at bounding box center [81, 494] width 28 height 28
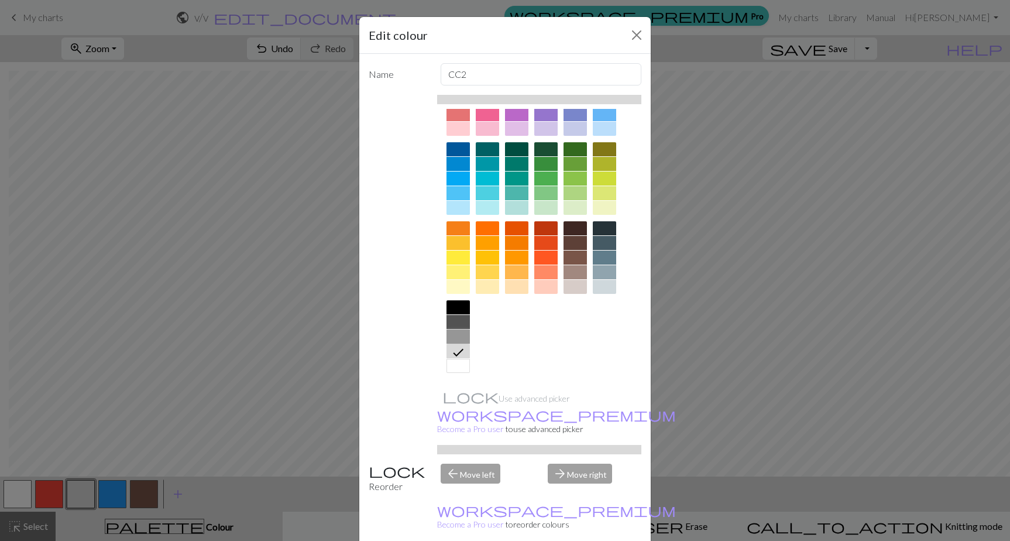
click at [455, 332] on div at bounding box center [458, 337] width 23 height 14
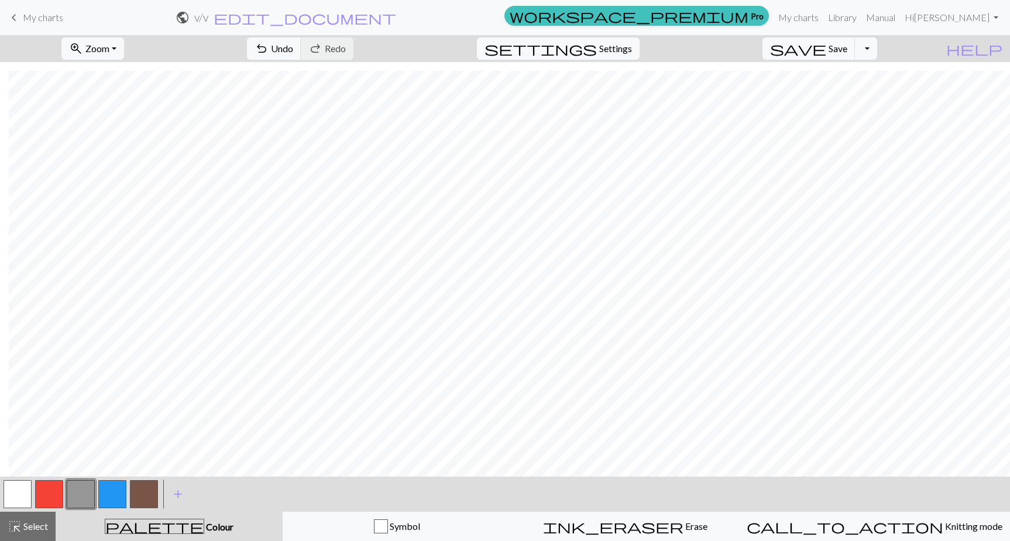
click at [50, 497] on button "button" at bounding box center [49, 494] width 28 height 28
click at [16, 495] on button "button" at bounding box center [18, 494] width 28 height 28
click at [50, 493] on button "button" at bounding box center [49, 494] width 28 height 28
click at [147, 491] on button "button" at bounding box center [144, 494] width 28 height 28
click at [26, 496] on button "button" at bounding box center [18, 494] width 28 height 28
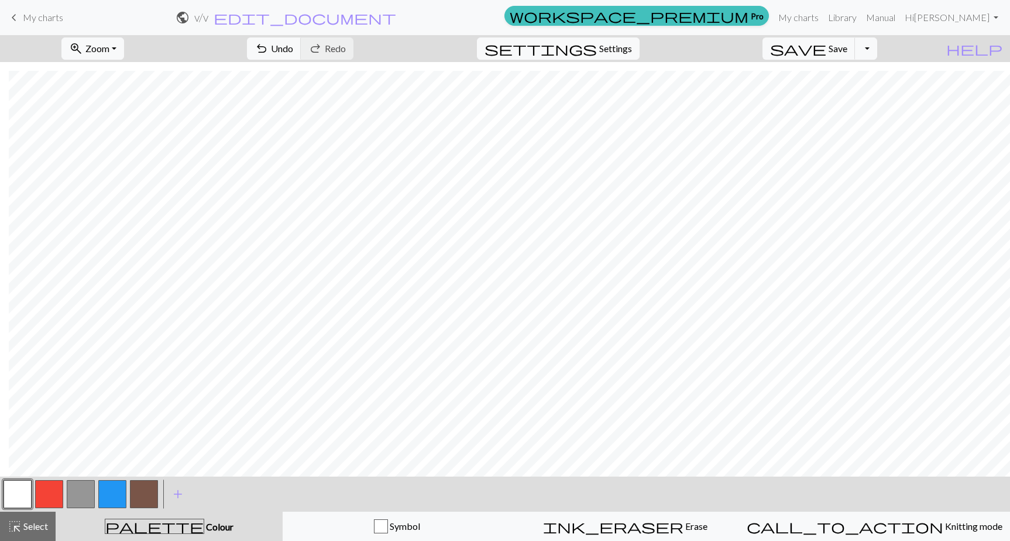
drag, startPoint x: 141, startPoint y: 499, endPoint x: 150, endPoint y: 494, distance: 9.9
click at [142, 499] on button "button" at bounding box center [144, 494] width 28 height 28
click at [37, 523] on span "Select" at bounding box center [35, 525] width 26 height 11
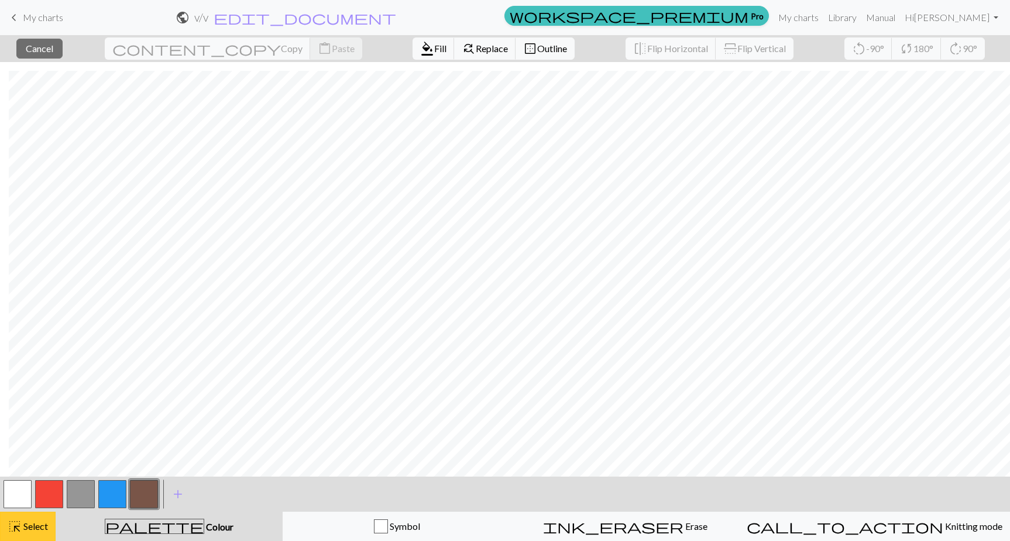
drag, startPoint x: 28, startPoint y: 524, endPoint x: 300, endPoint y: 469, distance: 277.8
click at [28, 524] on span "Select" at bounding box center [35, 525] width 26 height 11
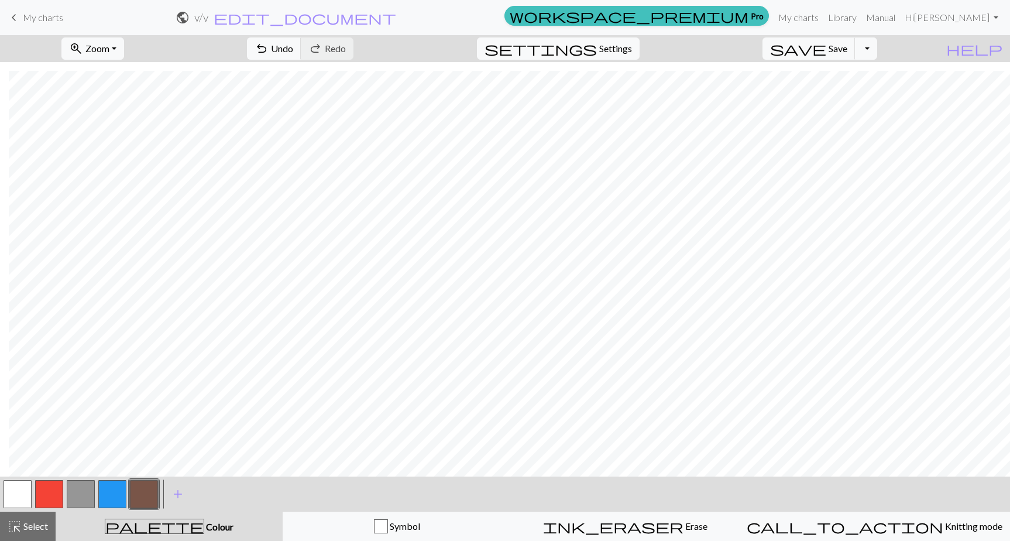
drag, startPoint x: 300, startPoint y: 469, endPoint x: 341, endPoint y: 480, distance: 42.5
click at [335, 485] on div "< > add Add a colour" at bounding box center [505, 493] width 1010 height 35
click at [176, 495] on span "add" at bounding box center [178, 494] width 14 height 16
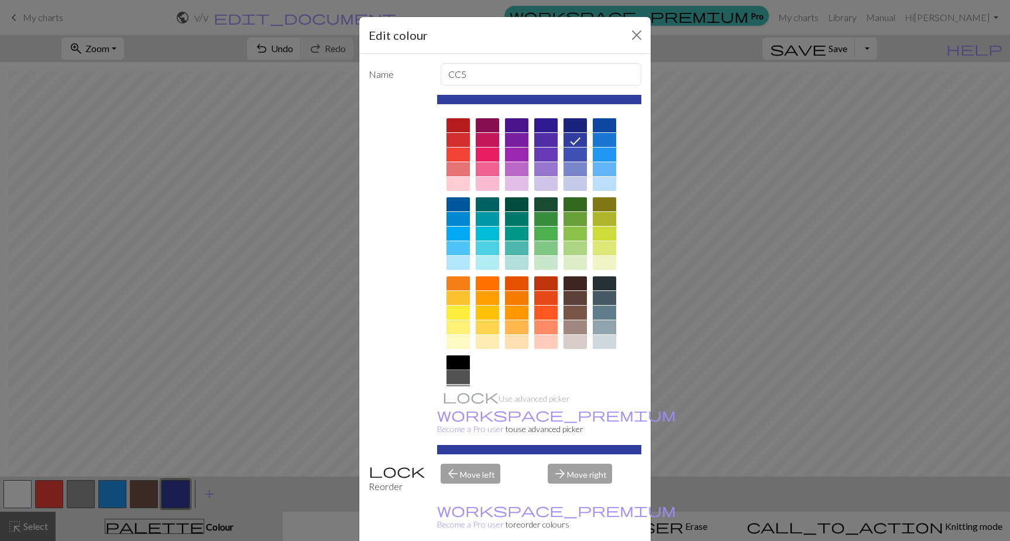
click at [457, 362] on div at bounding box center [458, 362] width 23 height 14
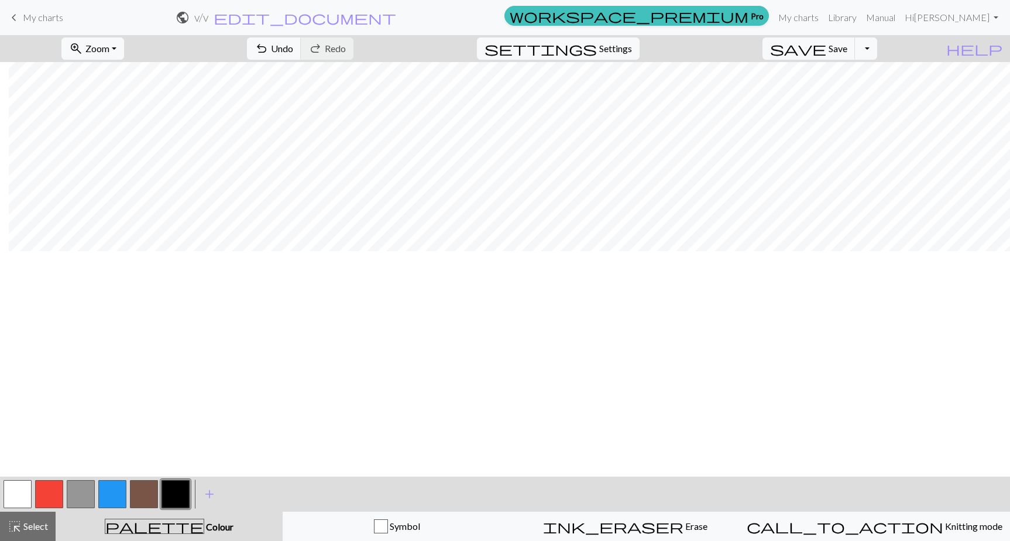
scroll to position [572, 604]
drag, startPoint x: 18, startPoint y: 491, endPoint x: 123, endPoint y: 474, distance: 106.7
click at [19, 490] on button "button" at bounding box center [18, 494] width 28 height 28
click at [172, 495] on button "button" at bounding box center [176, 494] width 28 height 28
click at [15, 491] on button "button" at bounding box center [18, 494] width 28 height 28
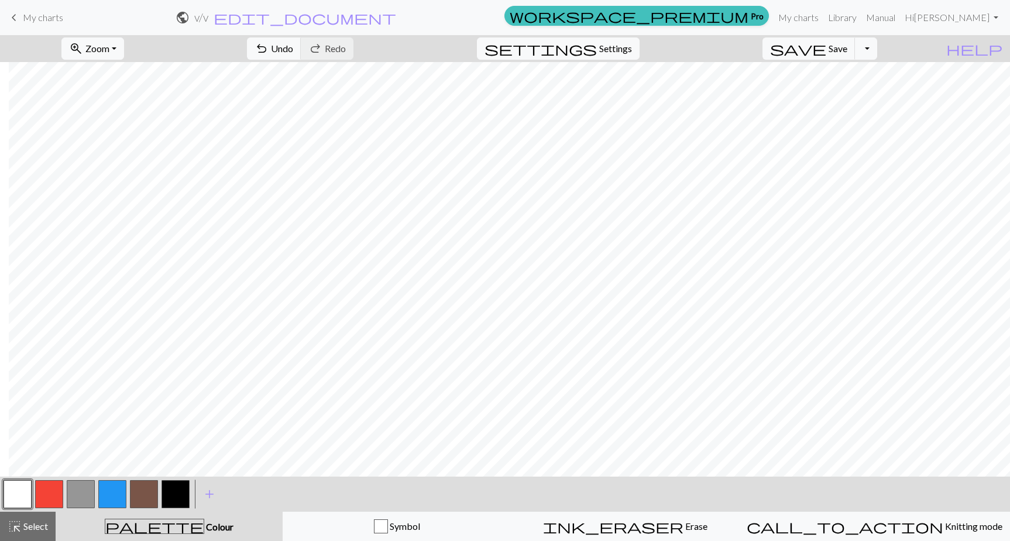
click at [174, 492] on button "button" at bounding box center [176, 494] width 28 height 28
